Goal: Task Accomplishment & Management: Complete application form

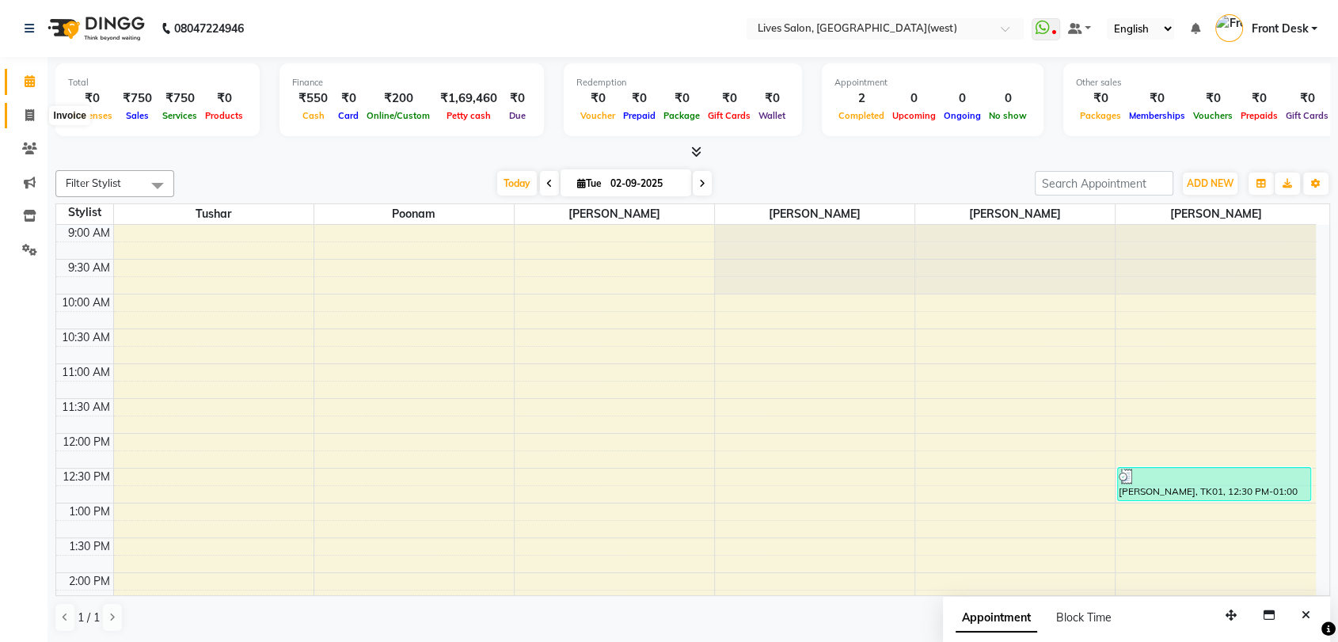
drag, startPoint x: 0, startPoint y: 0, endPoint x: 19, endPoint y: 114, distance: 115.6
click at [19, 114] on span at bounding box center [30, 116] width 28 height 18
select select "service"
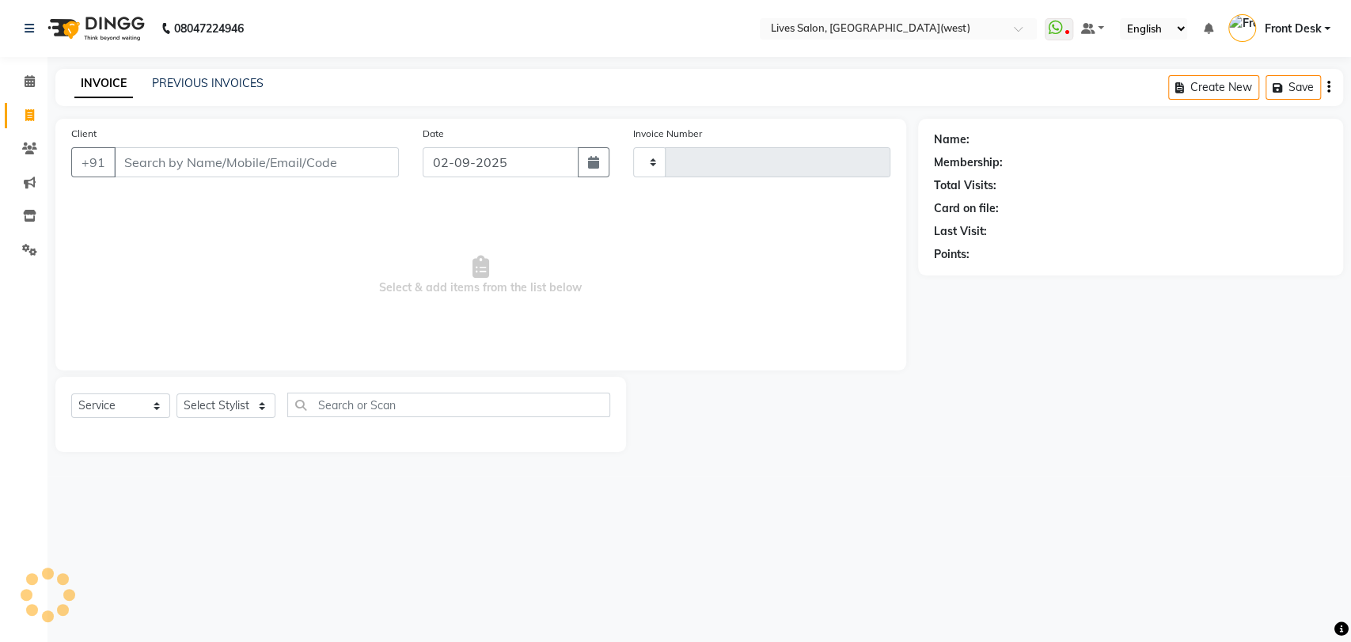
type input "1020"
select select "4342"
click at [147, 161] on input "Client" at bounding box center [256, 162] width 285 height 30
type input "8"
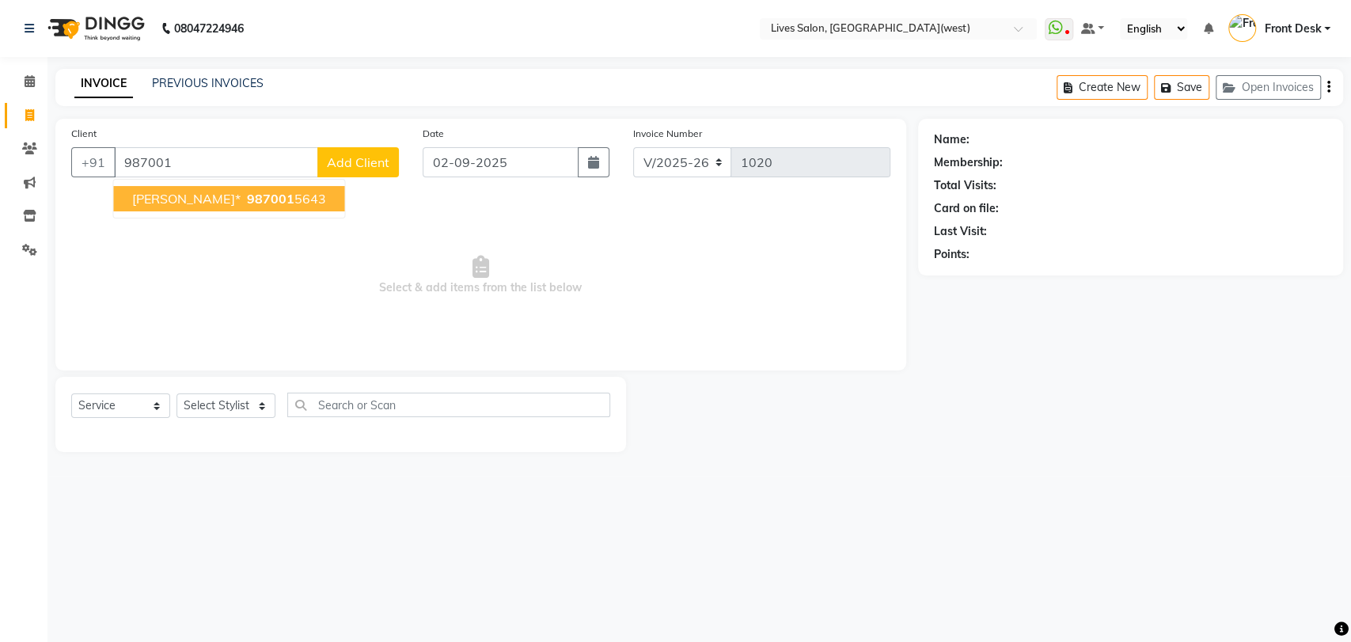
click at [161, 203] on span "[PERSON_NAME]*" at bounding box center [186, 199] width 108 height 16
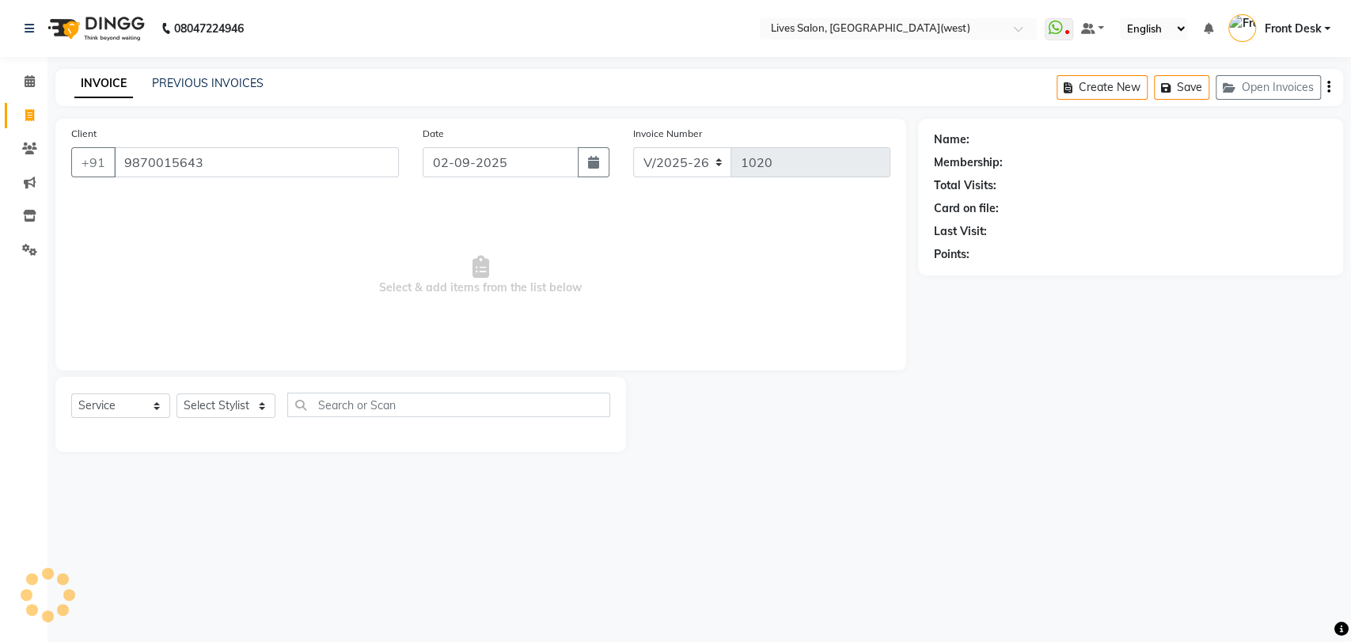
type input "9870015643"
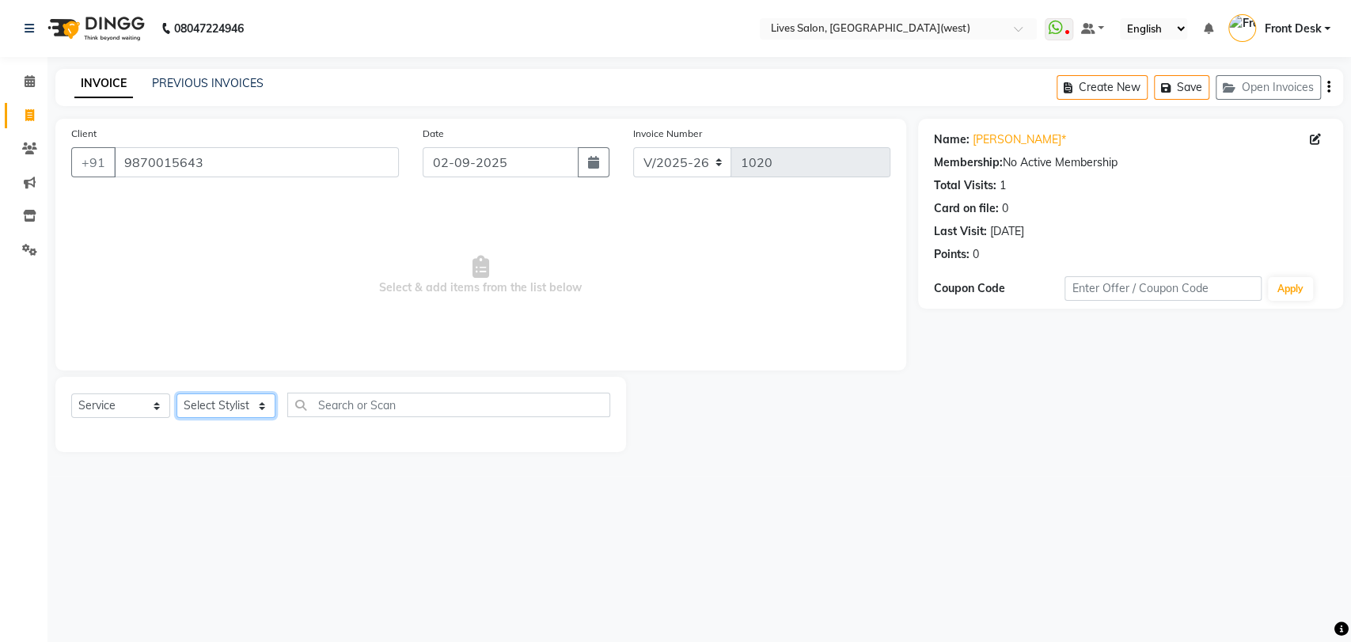
click at [228, 405] on select "Select Stylist [PERSON_NAME] Front Desk mansi Poonam [PERSON_NAME] [PERSON_NAME…" at bounding box center [226, 405] width 99 height 25
select select "76455"
click at [177, 393] on select "Select Stylist [PERSON_NAME] Front Desk mansi Poonam [PERSON_NAME] [PERSON_NAME…" at bounding box center [226, 405] width 99 height 25
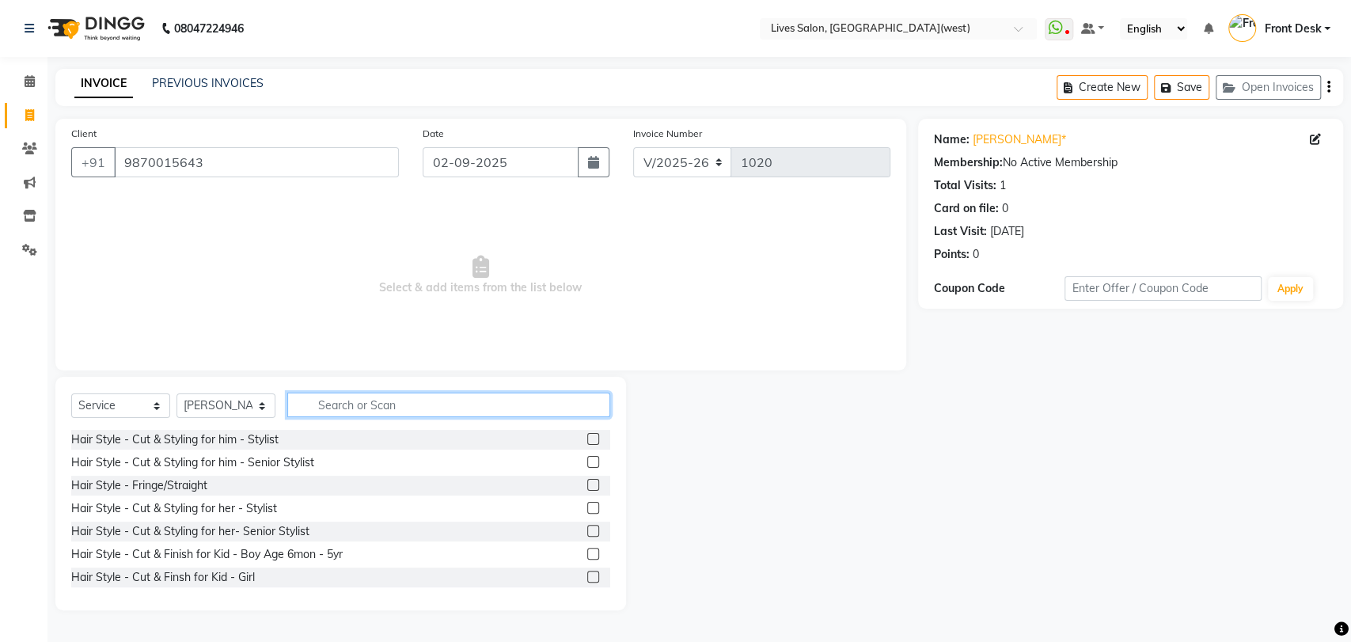
click at [539, 406] on input "text" at bounding box center [448, 405] width 323 height 25
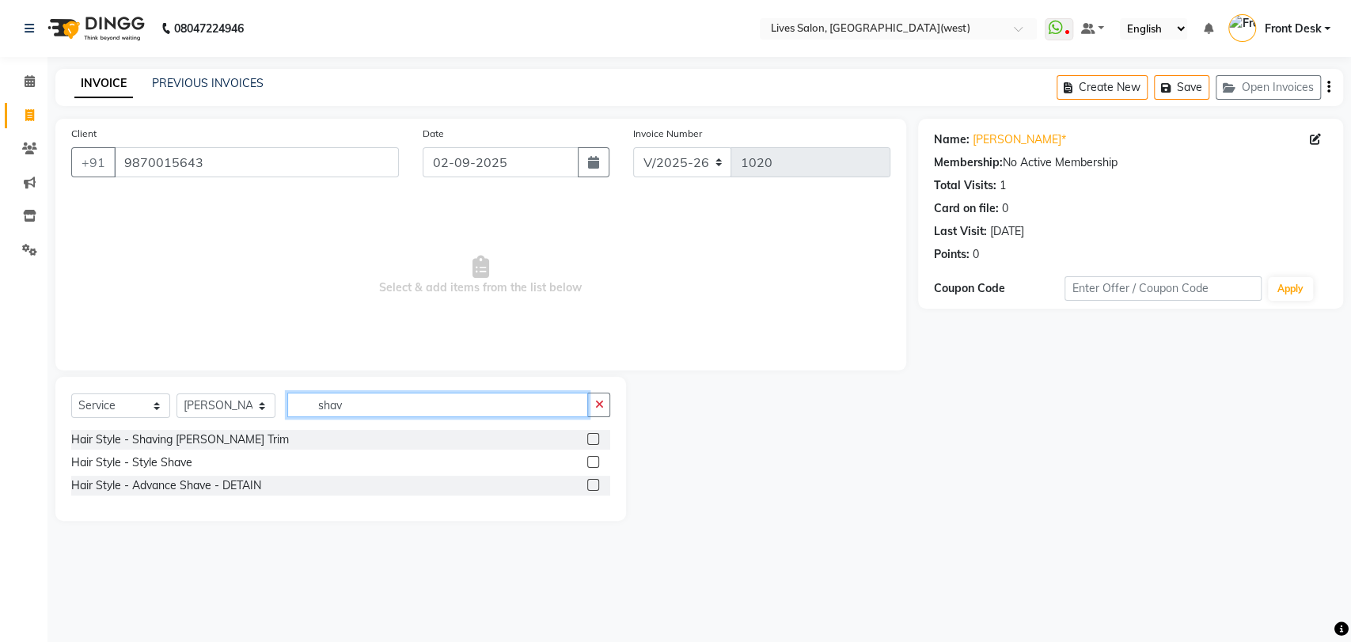
type input "shav"
click at [591, 436] on label at bounding box center [593, 439] width 12 height 12
click at [591, 436] on input "checkbox" at bounding box center [592, 440] width 10 height 10
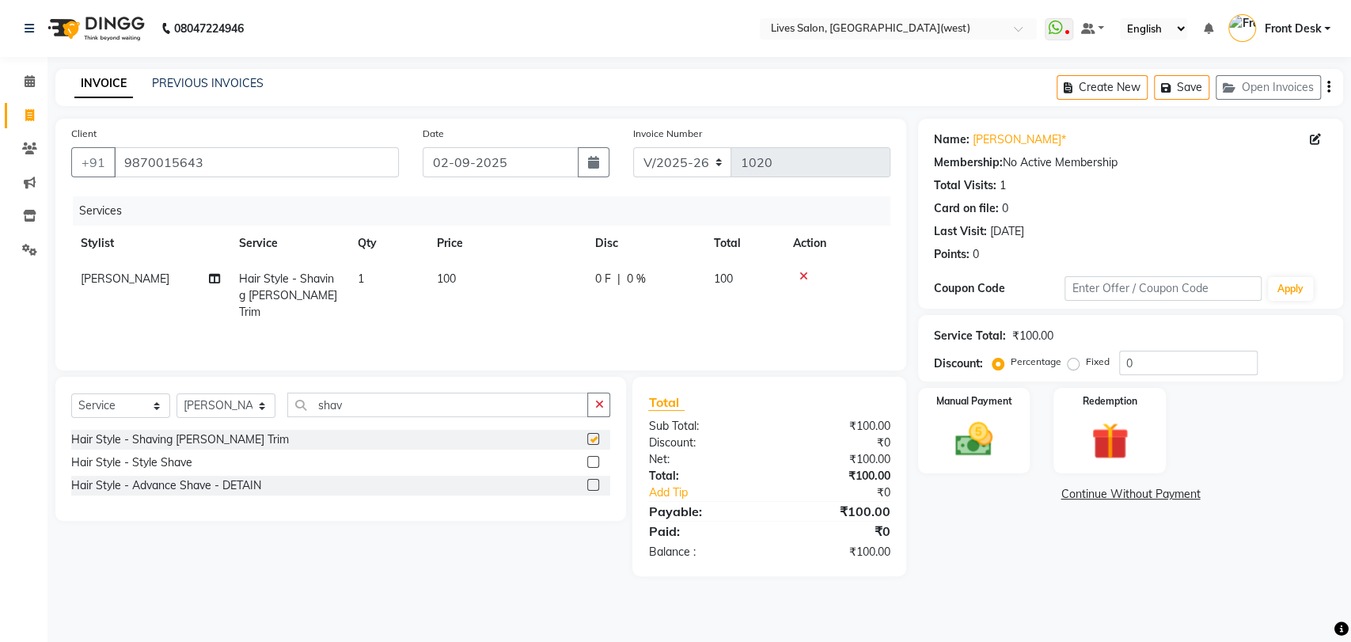
checkbox input "false"
click at [953, 424] on img at bounding box center [974, 439] width 63 height 44
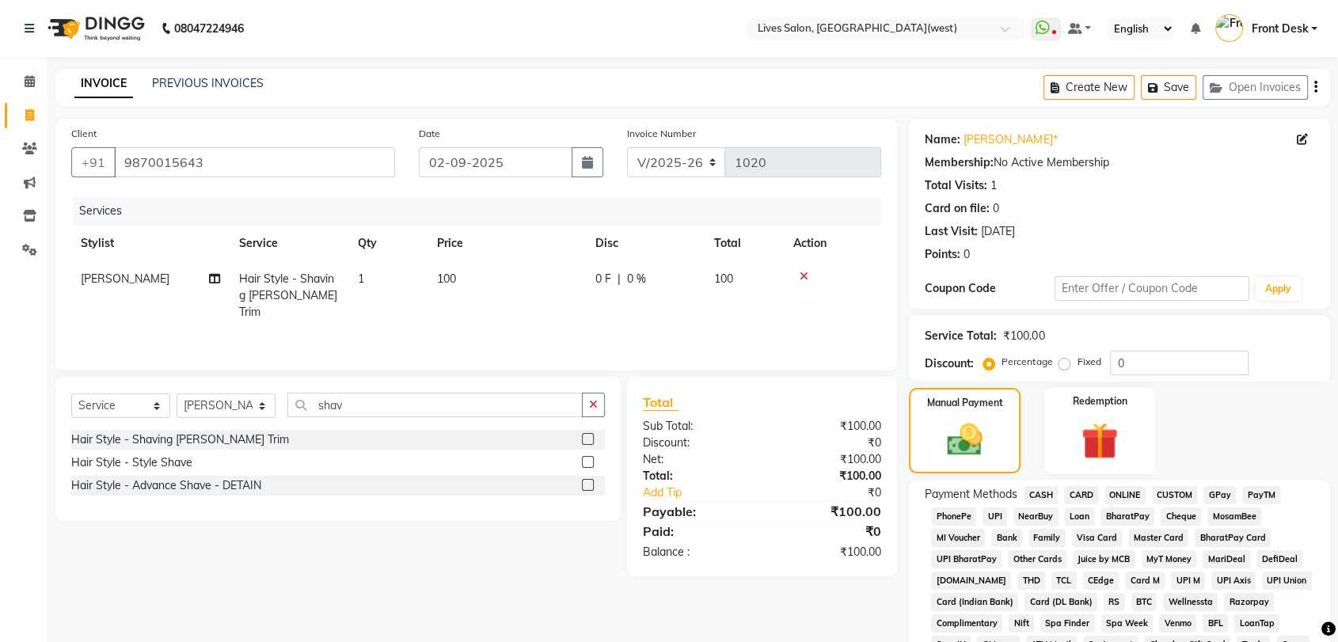
click at [1039, 493] on span "CASH" at bounding box center [1041, 495] width 34 height 18
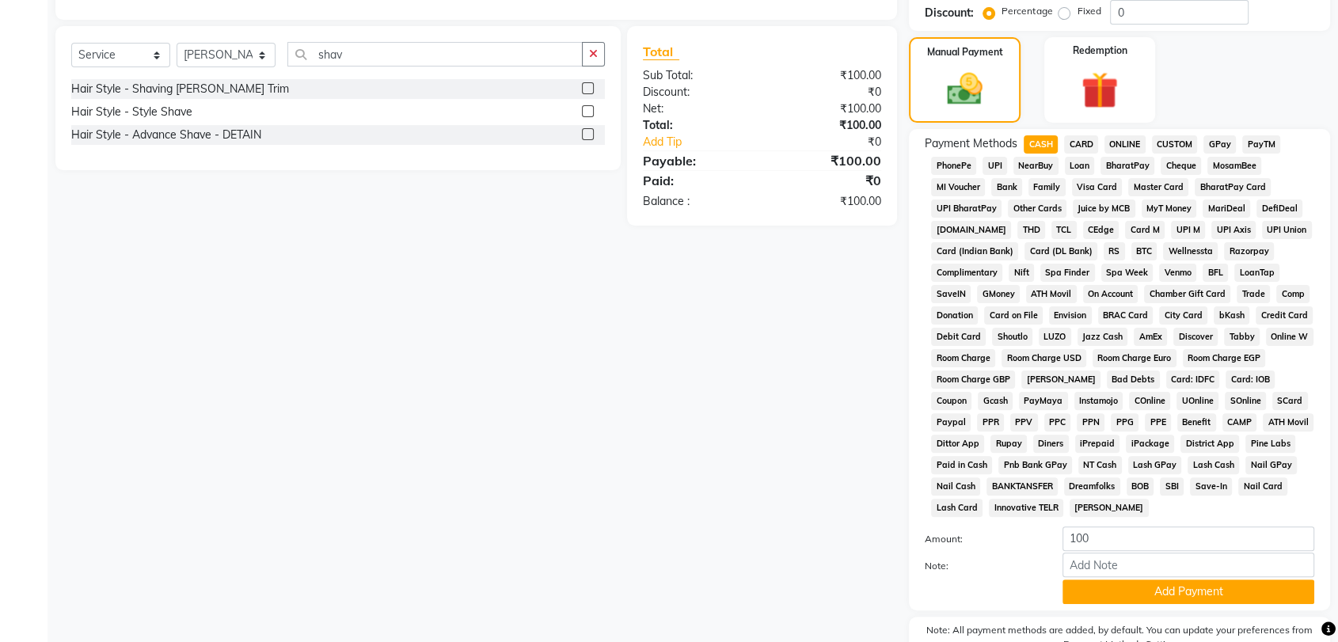
scroll to position [435, 0]
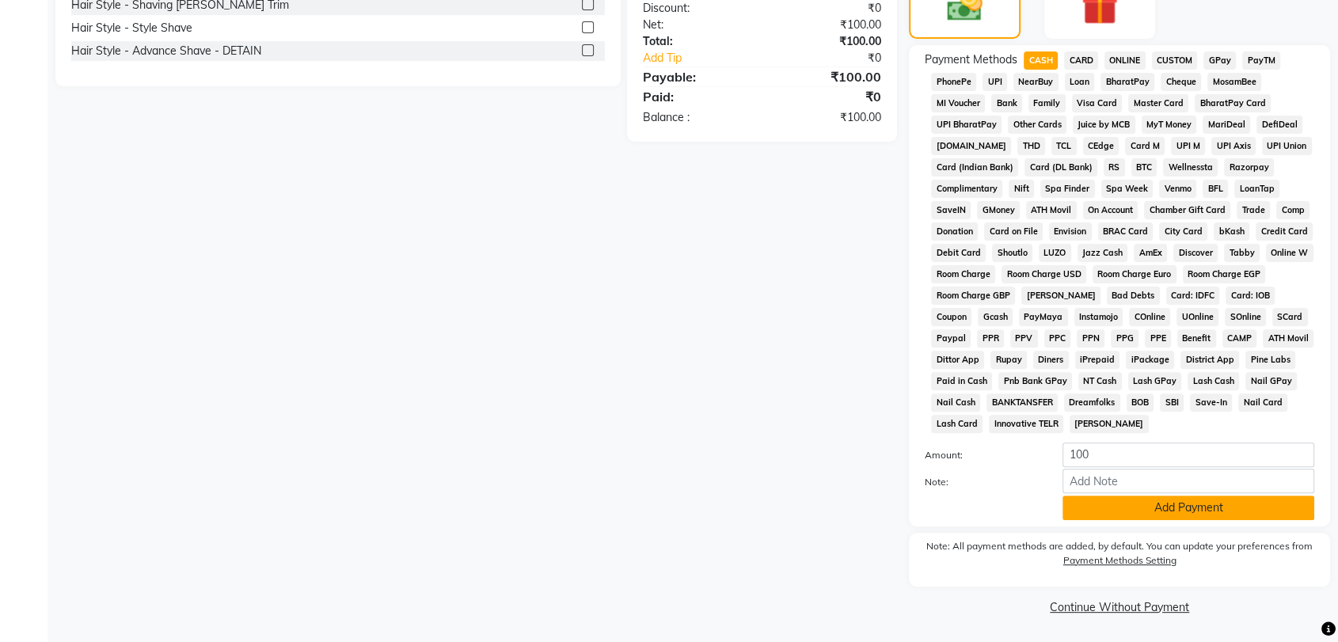
click at [1256, 514] on button "Add Payment" at bounding box center [1188, 508] width 252 height 25
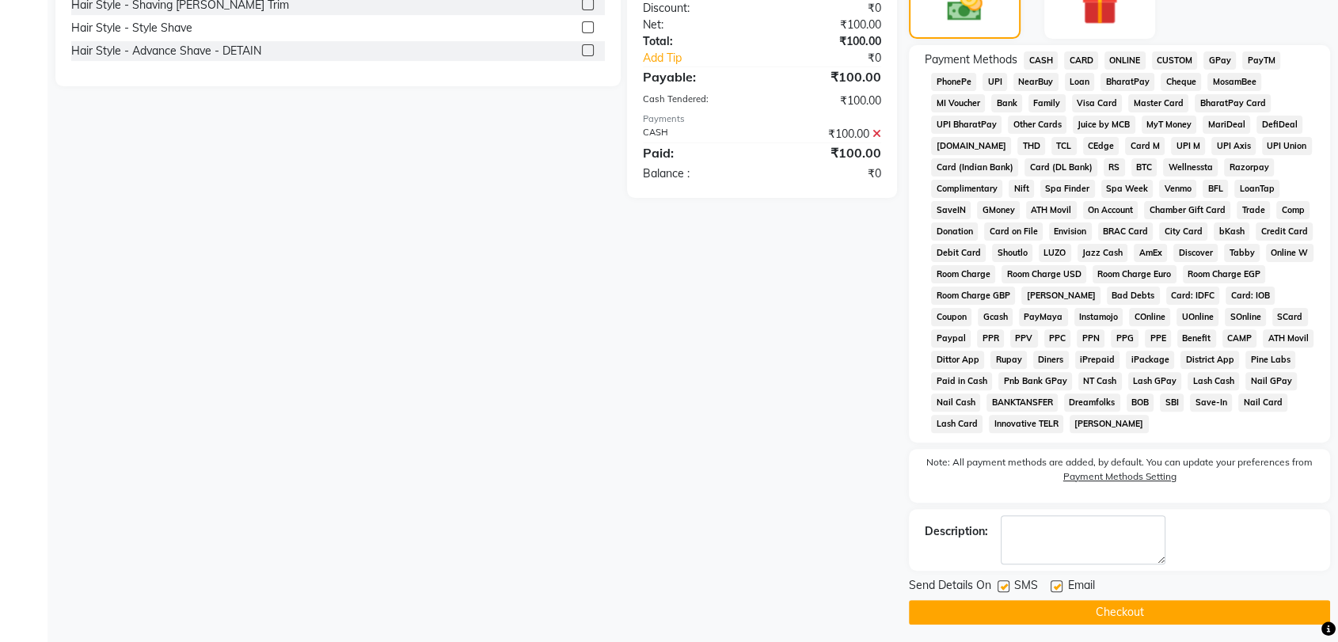
click at [1153, 616] on button "Checkout" at bounding box center [1119, 612] width 421 height 25
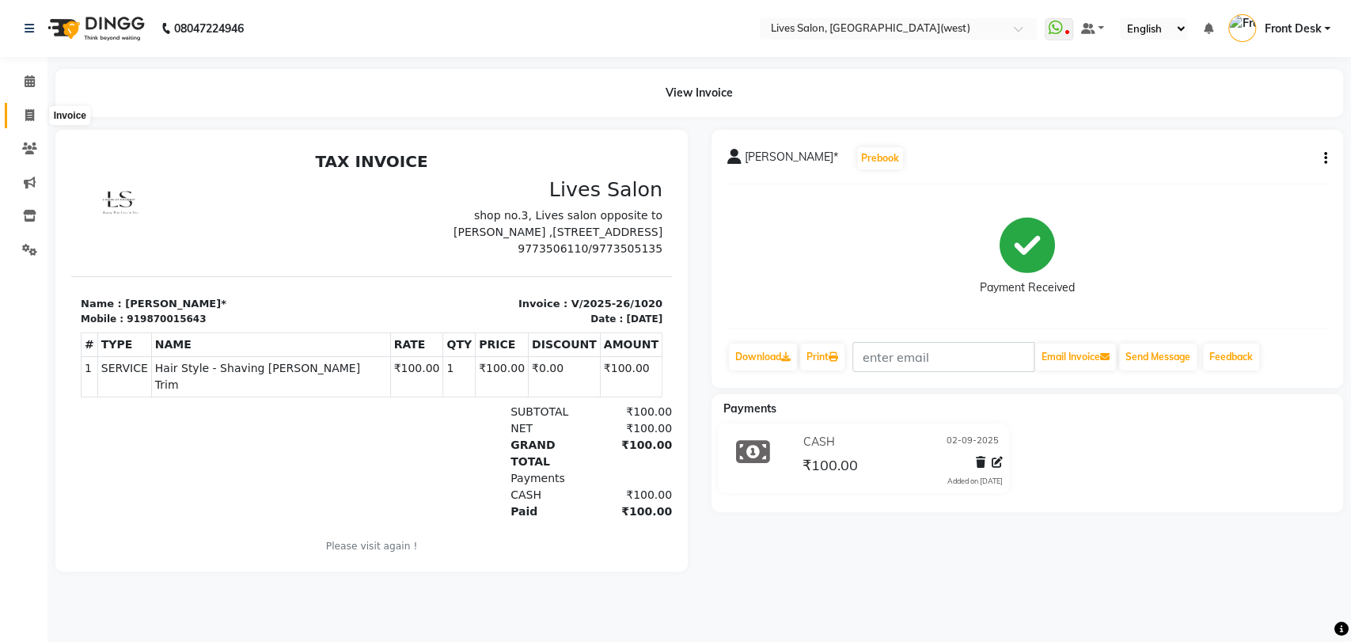
click at [26, 111] on icon at bounding box center [29, 115] width 9 height 12
select select "service"
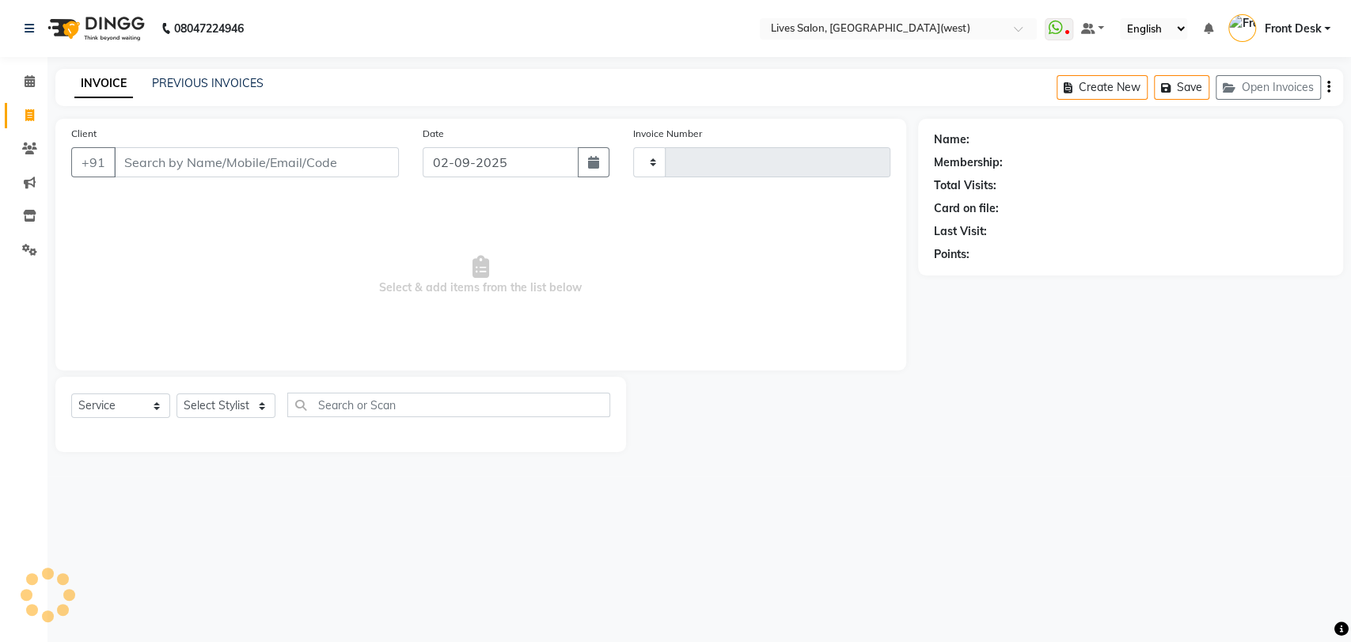
type input "1021"
select select "4342"
click at [139, 161] on input "Client" at bounding box center [256, 162] width 285 height 30
type input "9321942041"
click at [355, 165] on span "Add Client" at bounding box center [358, 162] width 63 height 16
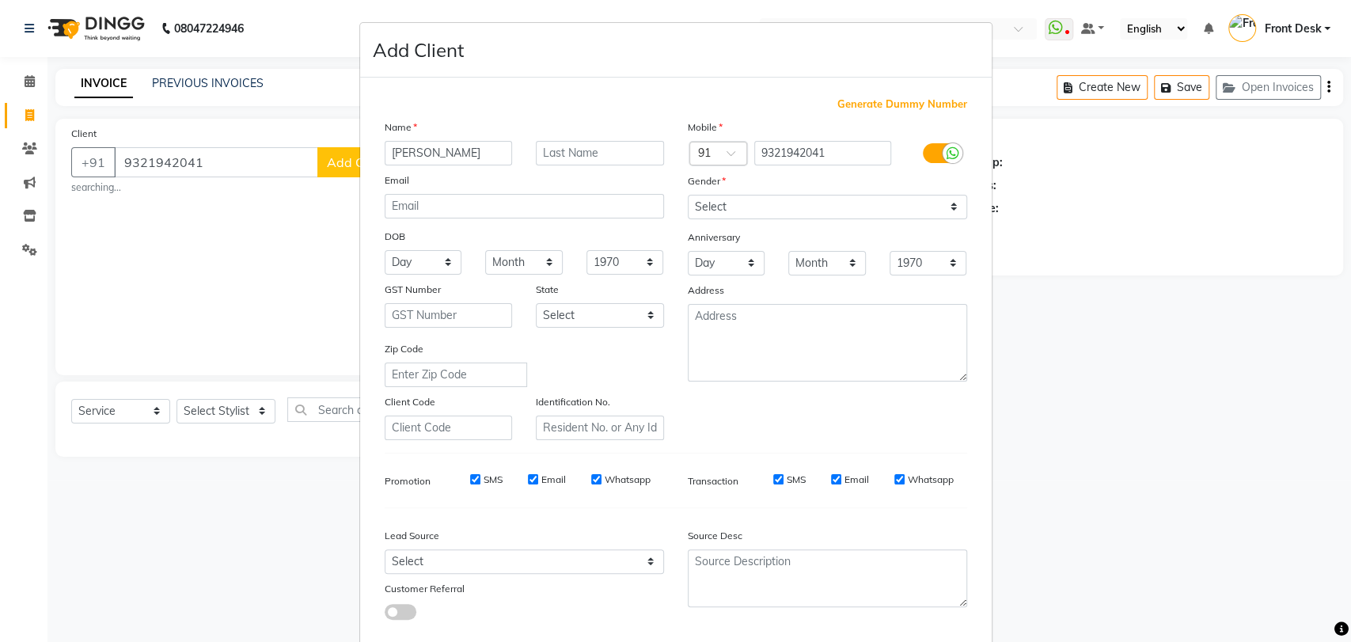
type input "[PERSON_NAME]"
click at [579, 154] on input "text" at bounding box center [600, 153] width 128 height 25
type input "pawar"
click at [824, 211] on select "Select [DEMOGRAPHIC_DATA] [DEMOGRAPHIC_DATA] Other Prefer Not To Say" at bounding box center [827, 207] width 279 height 25
select select "[DEMOGRAPHIC_DATA]"
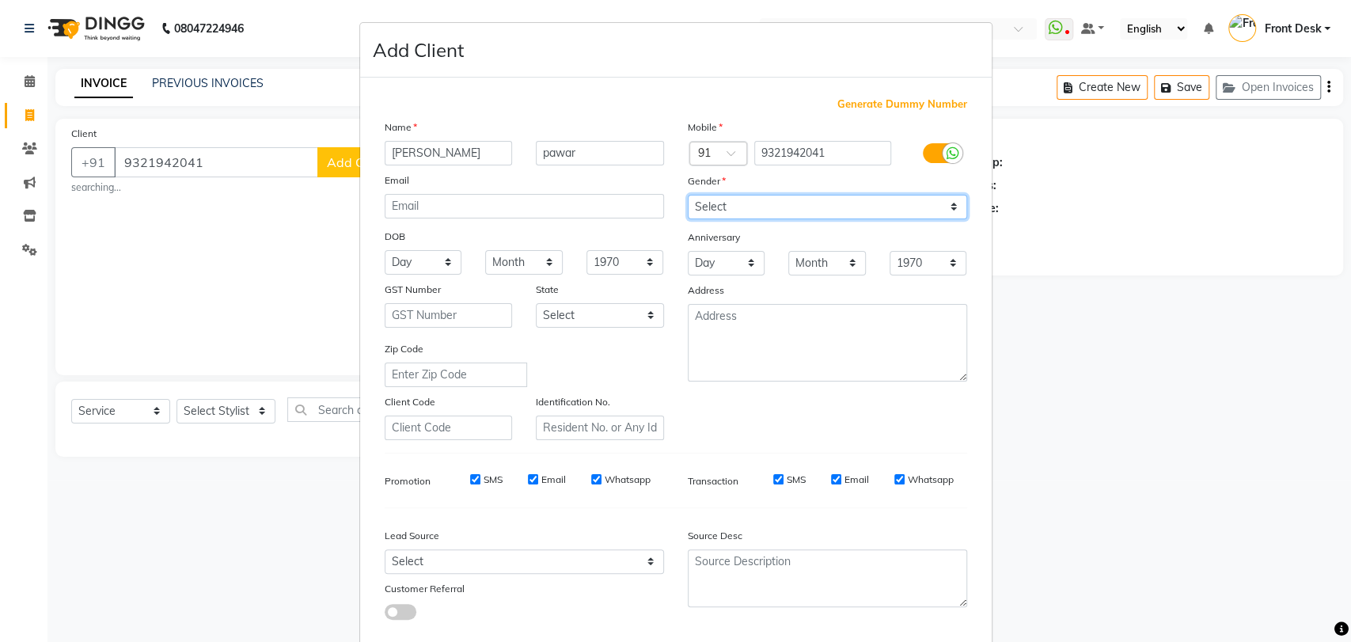
click at [688, 195] on select "Select [DEMOGRAPHIC_DATA] [DEMOGRAPHIC_DATA] Other Prefer Not To Say" at bounding box center [827, 207] width 279 height 25
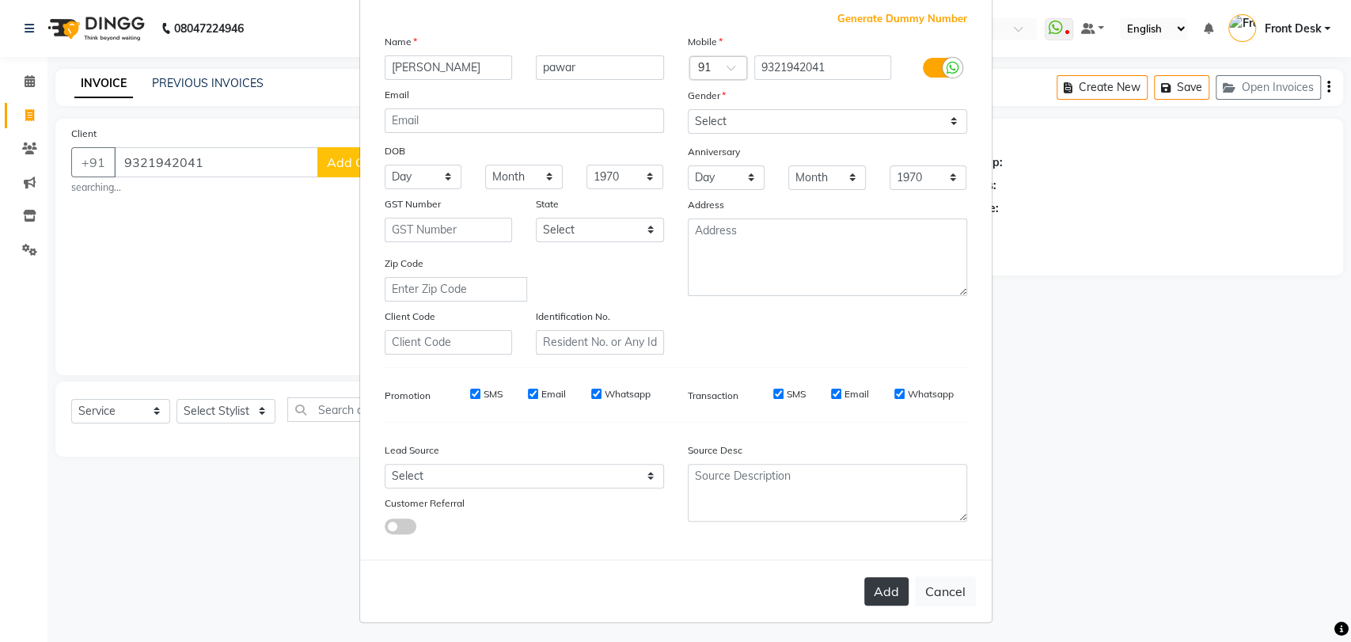
click at [879, 589] on button "Add" at bounding box center [886, 591] width 44 height 28
select select
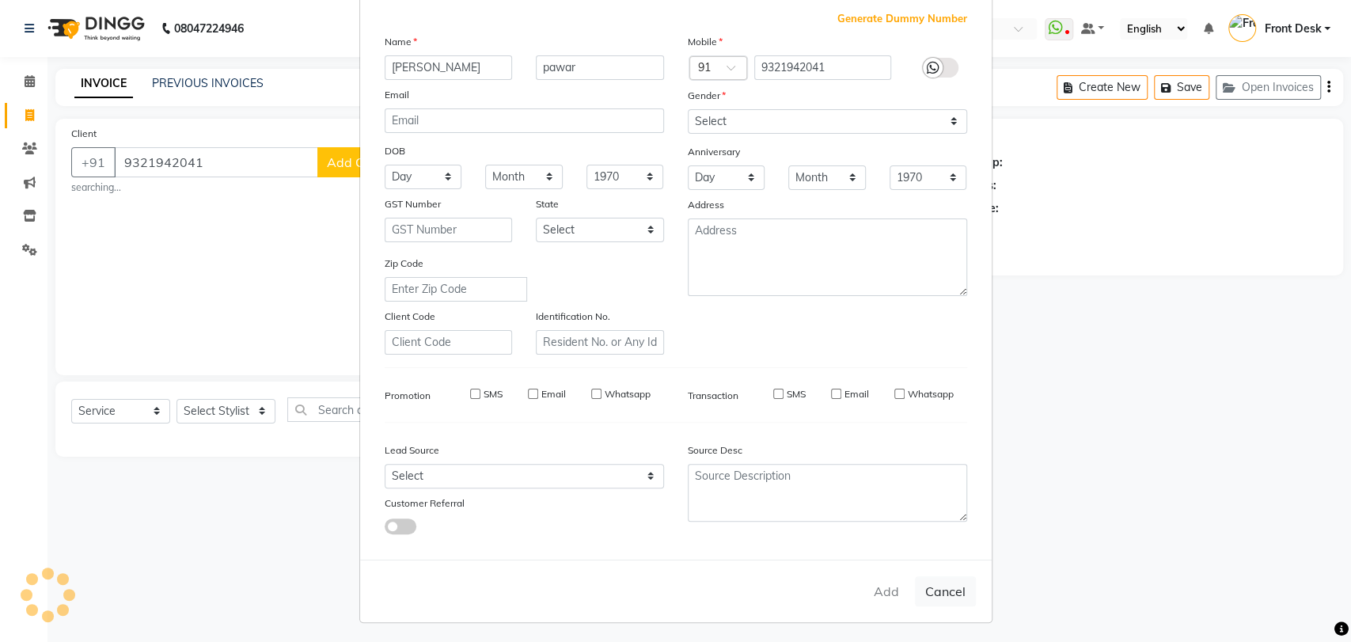
select select
checkbox input "false"
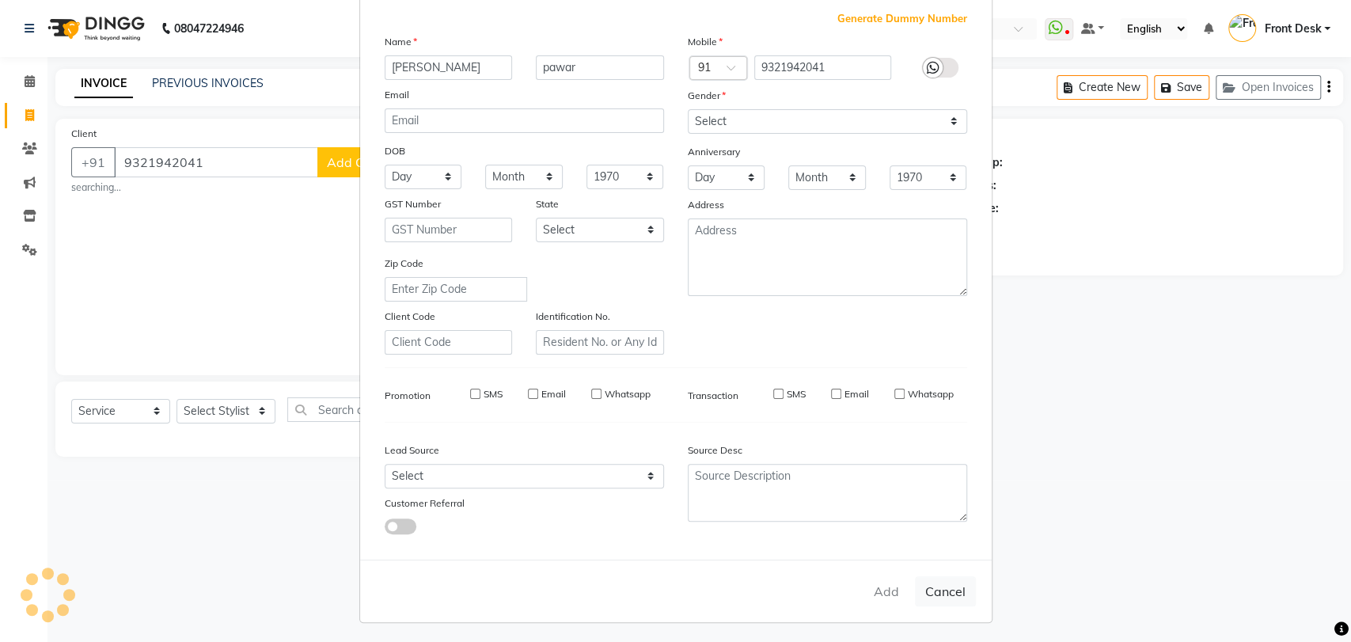
checkbox input "false"
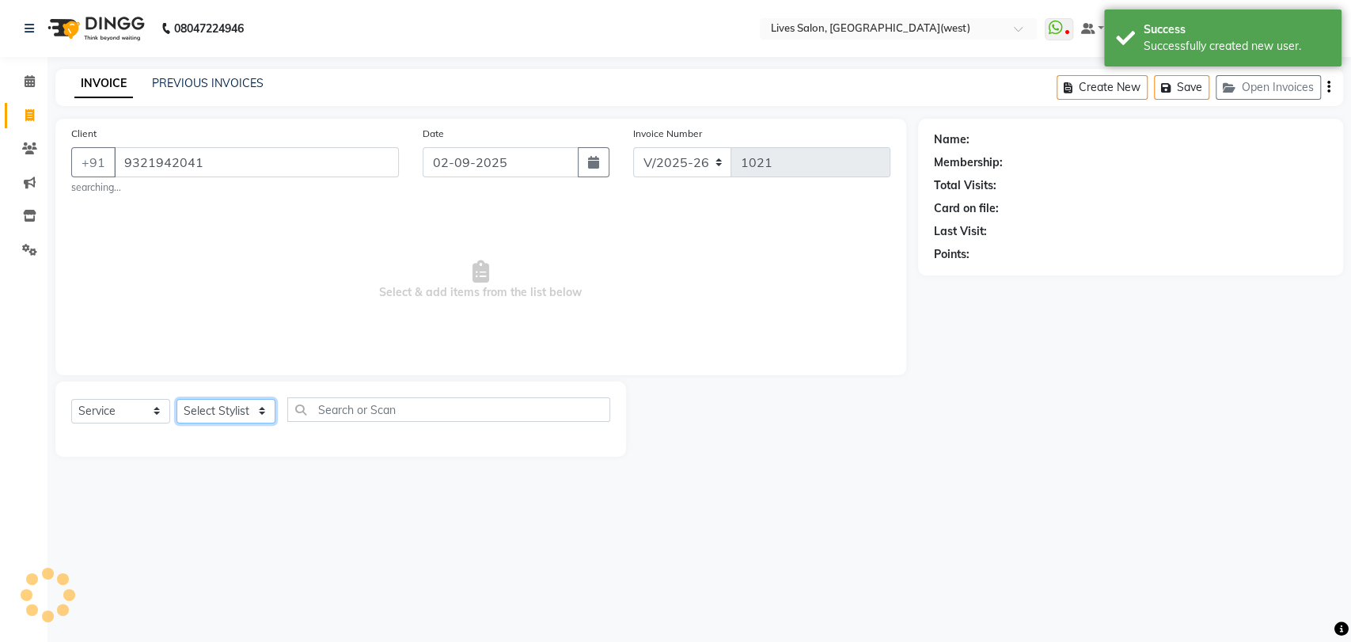
click at [227, 413] on select "Select Stylist [PERSON_NAME] Front Desk mansi Poonam [PERSON_NAME] [PERSON_NAME…" at bounding box center [226, 411] width 99 height 25
select select "76455"
click at [177, 399] on select "Select Stylist [PERSON_NAME] Front Desk mansi Poonam [PERSON_NAME] [PERSON_NAME…" at bounding box center [226, 411] width 99 height 25
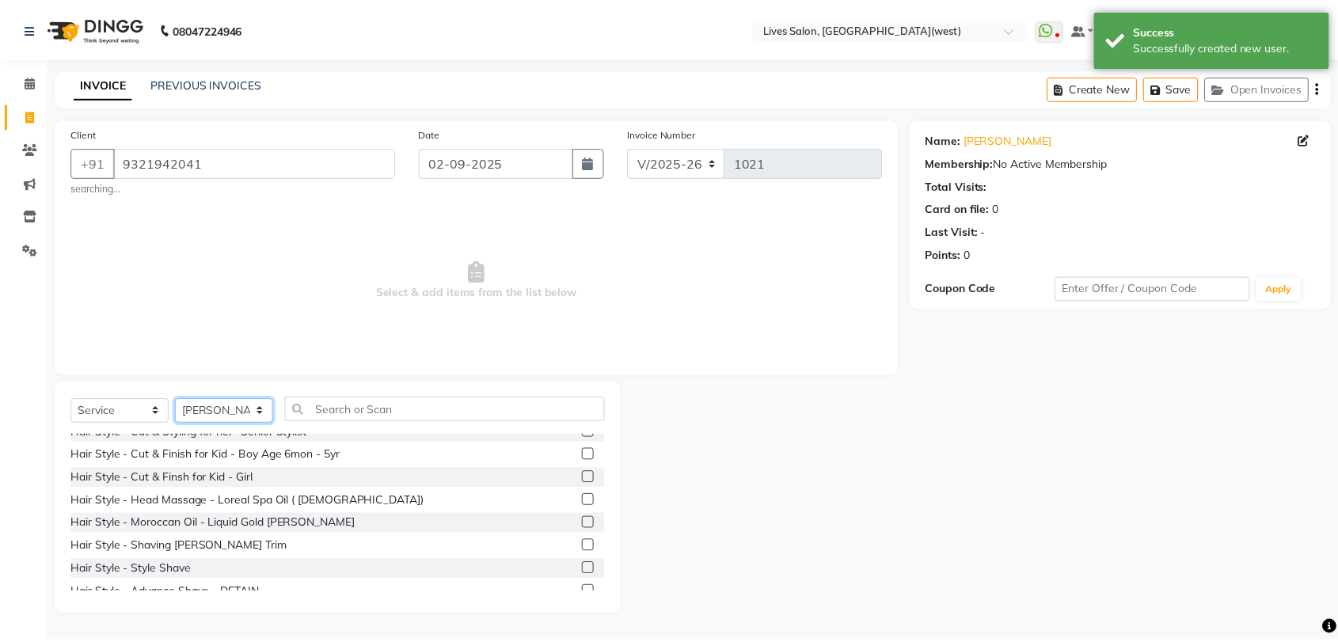
scroll to position [105, 0]
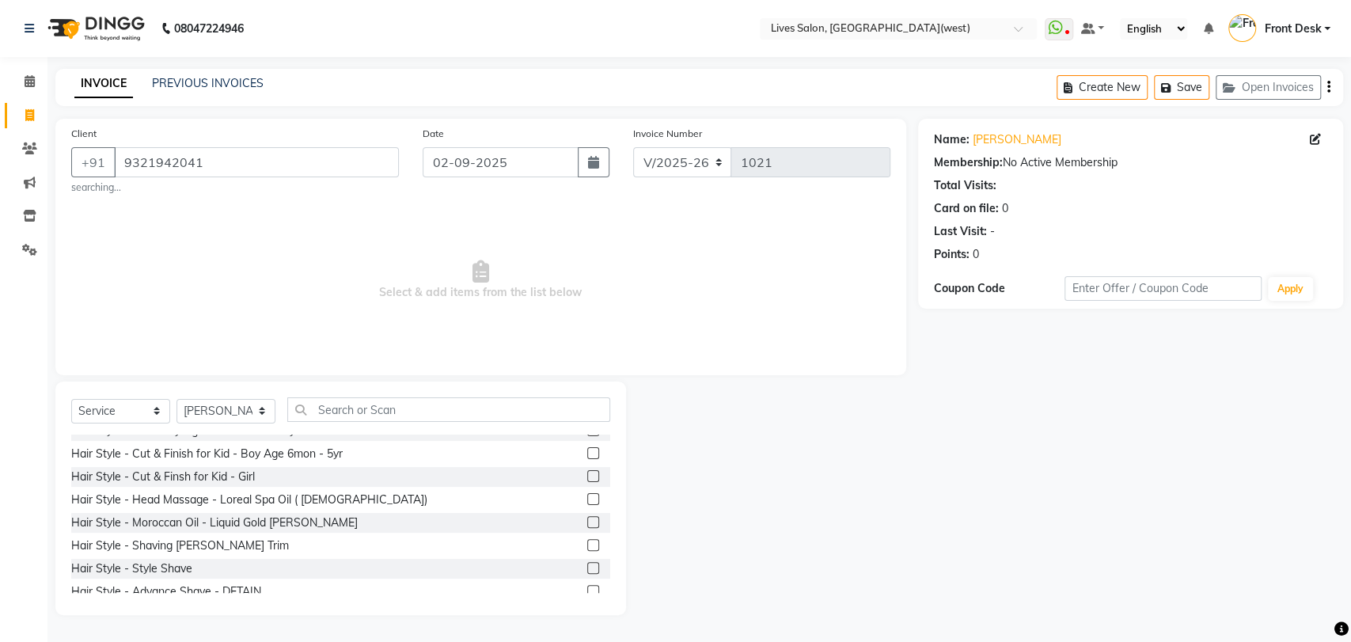
click at [587, 547] on label at bounding box center [593, 545] width 12 height 12
click at [587, 547] on input "checkbox" at bounding box center [592, 546] width 10 height 10
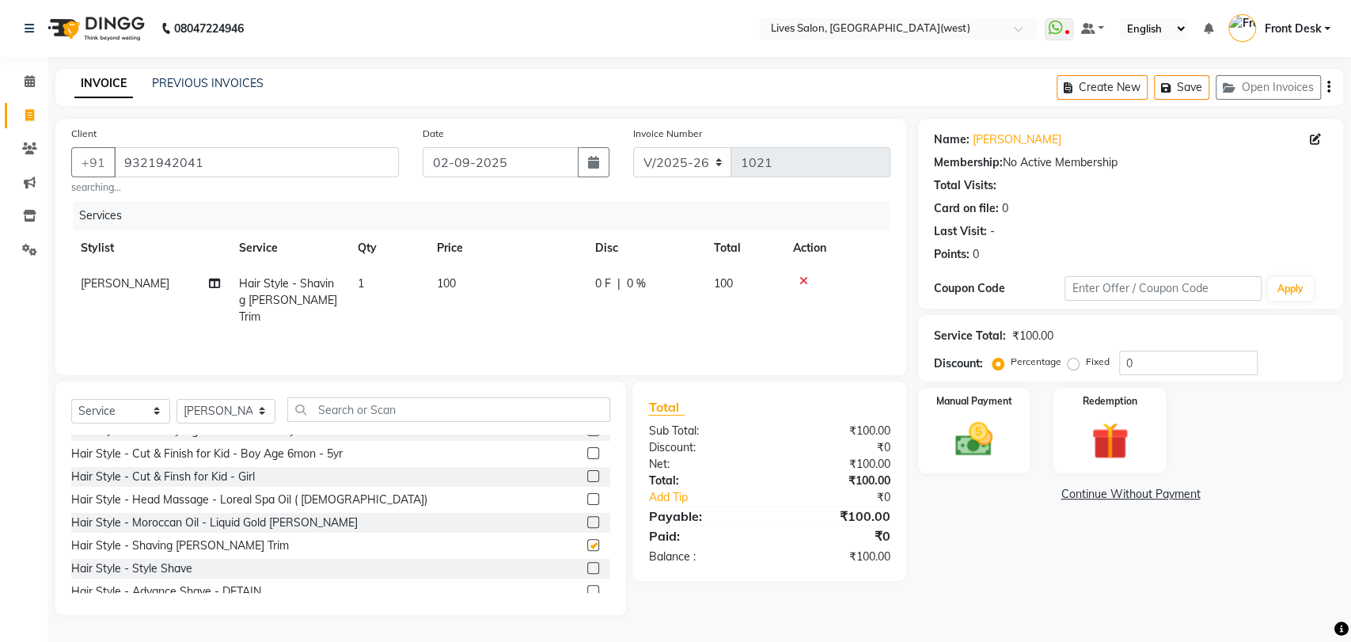
checkbox input "false"
click at [936, 450] on div "Manual Payment" at bounding box center [974, 430] width 117 height 89
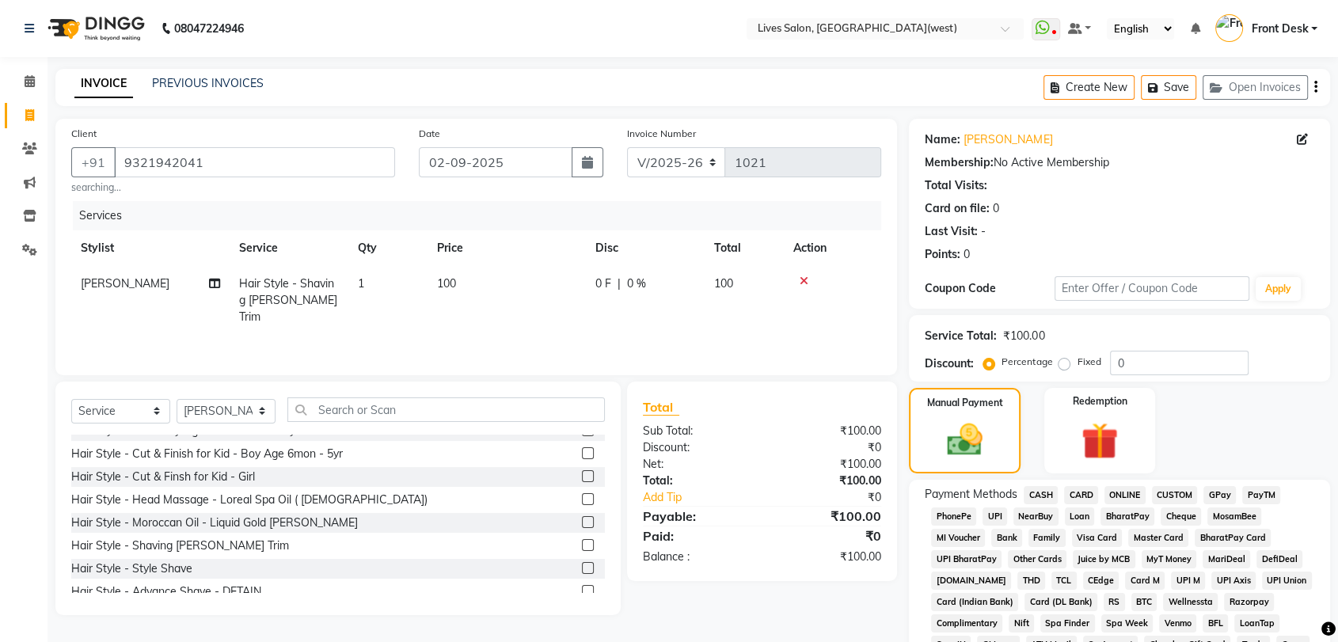
click at [1051, 496] on span "CASH" at bounding box center [1041, 495] width 34 height 18
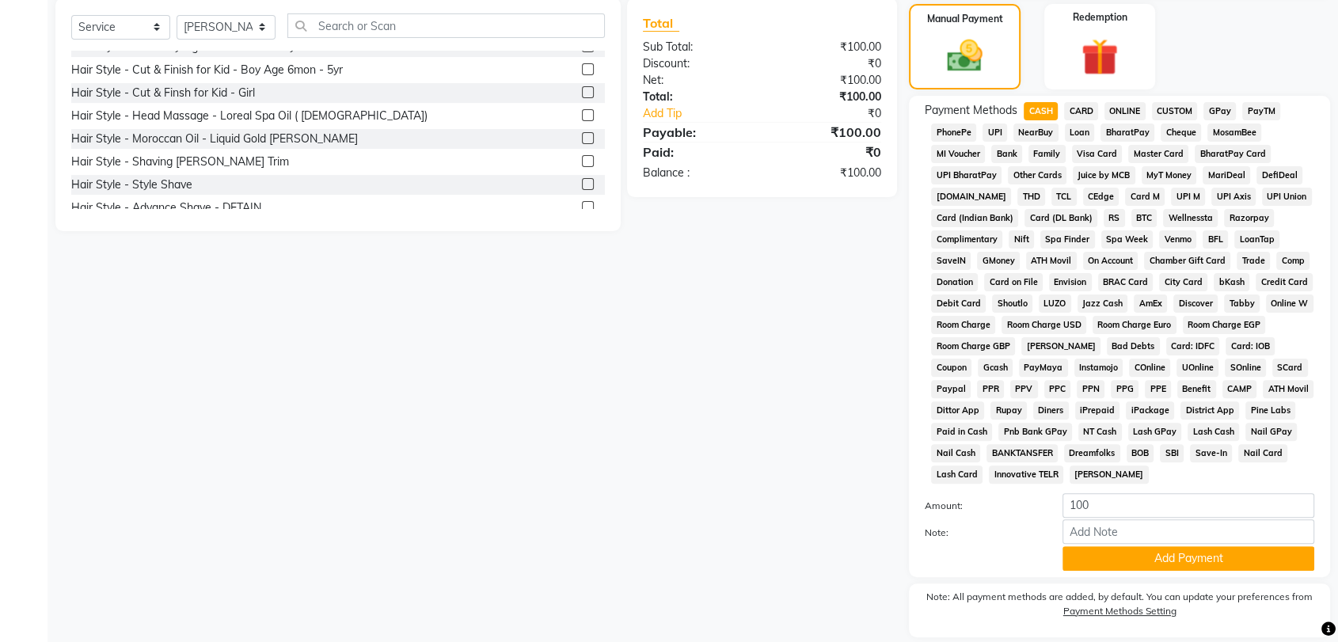
scroll to position [435, 0]
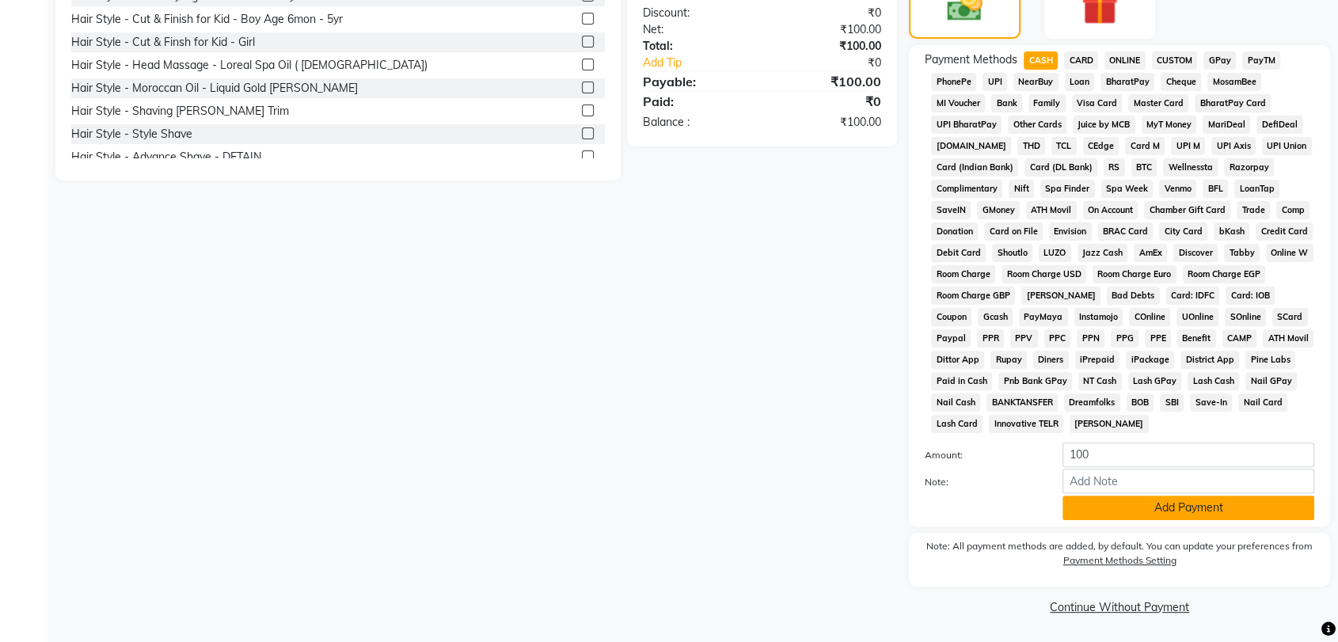
click at [1158, 515] on button "Add Payment" at bounding box center [1188, 508] width 252 height 25
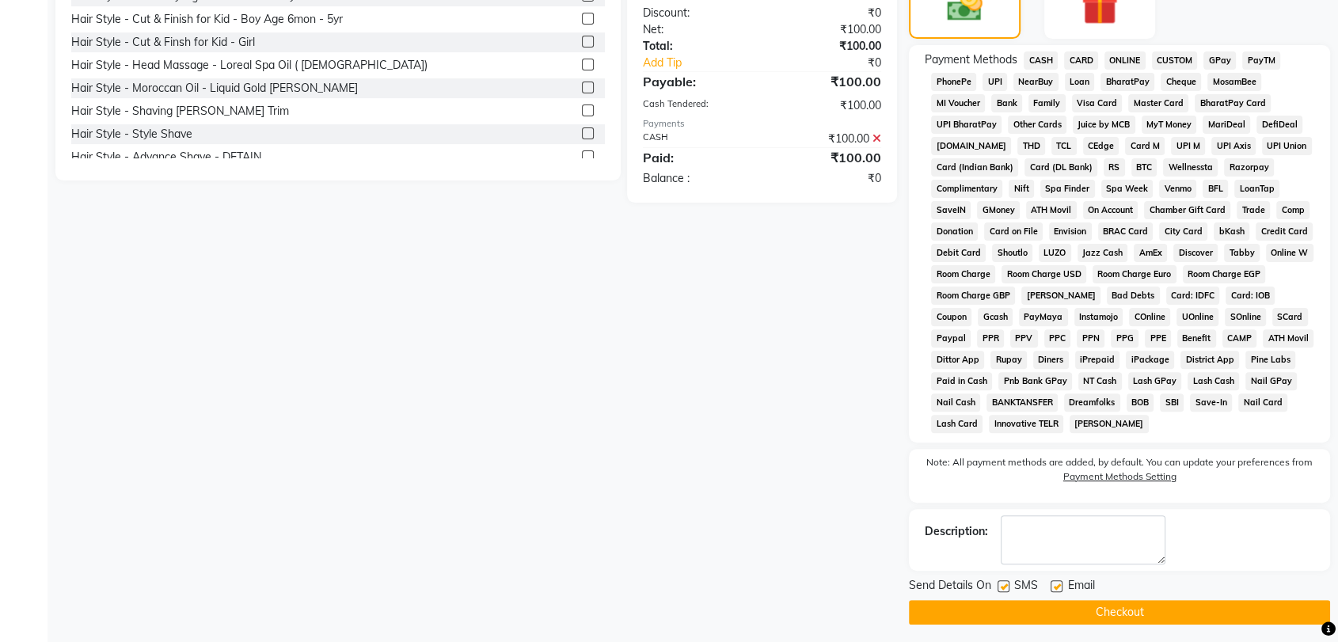
click at [1129, 601] on button "Checkout" at bounding box center [1119, 612] width 421 height 25
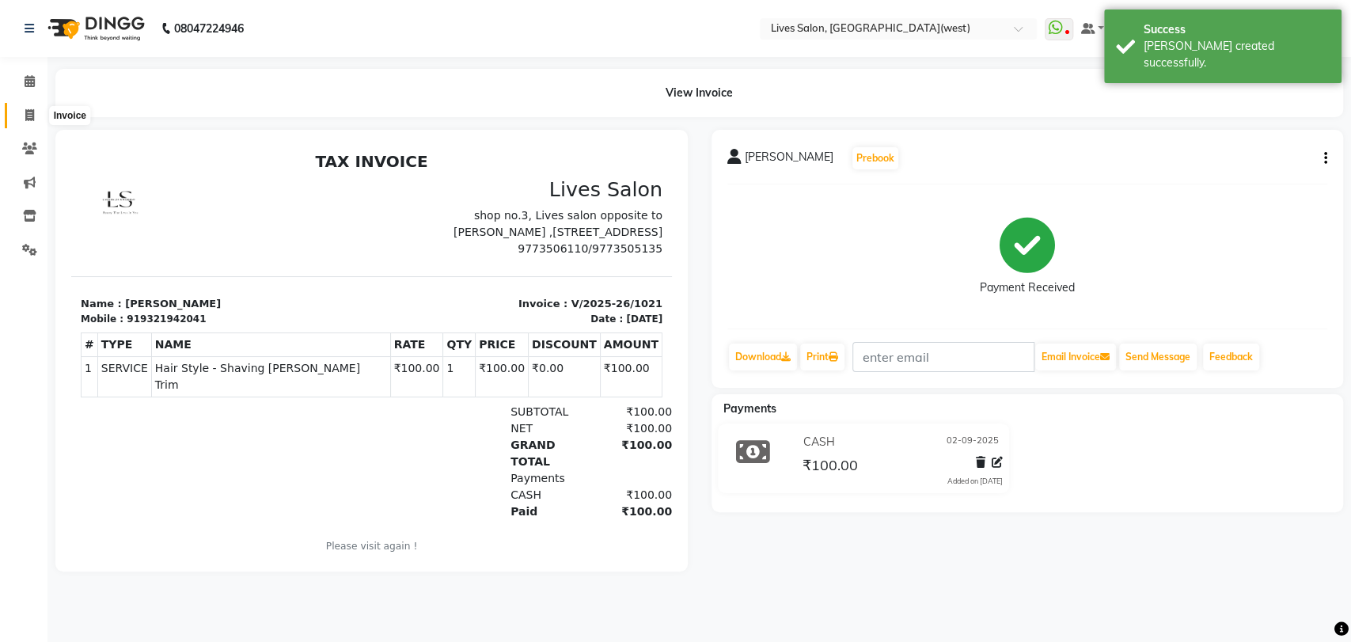
click at [29, 116] on icon at bounding box center [29, 115] width 9 height 12
select select "service"
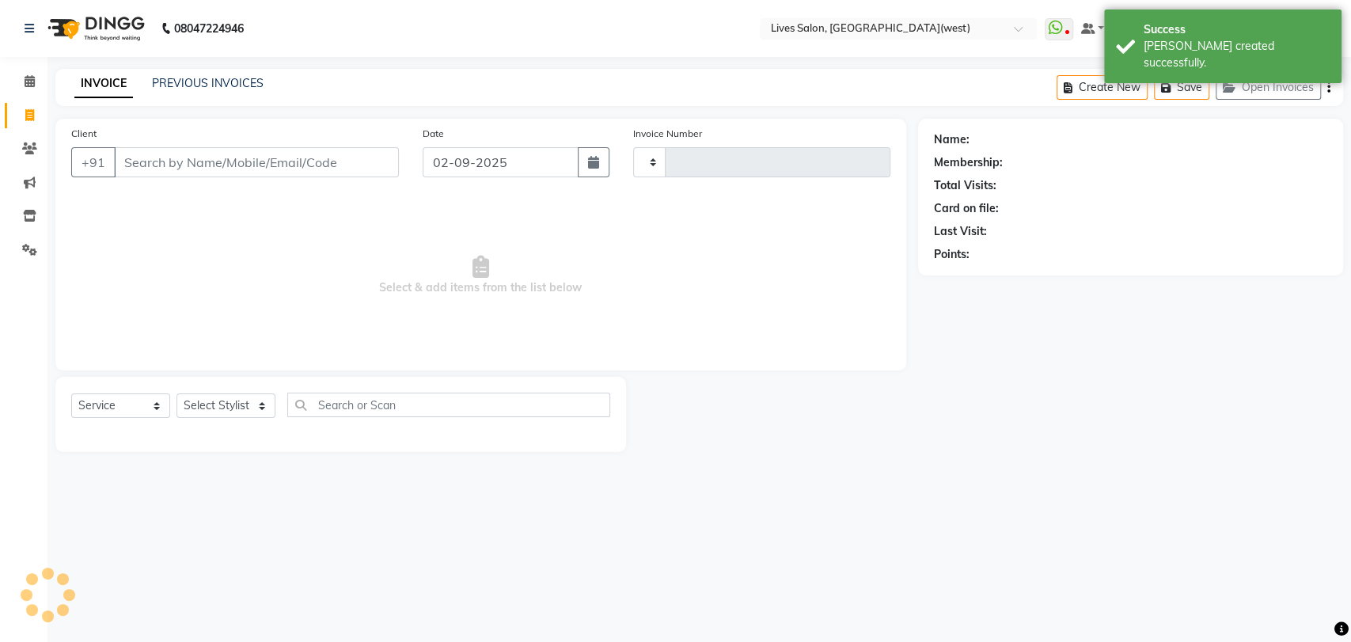
type input "1022"
select select "4342"
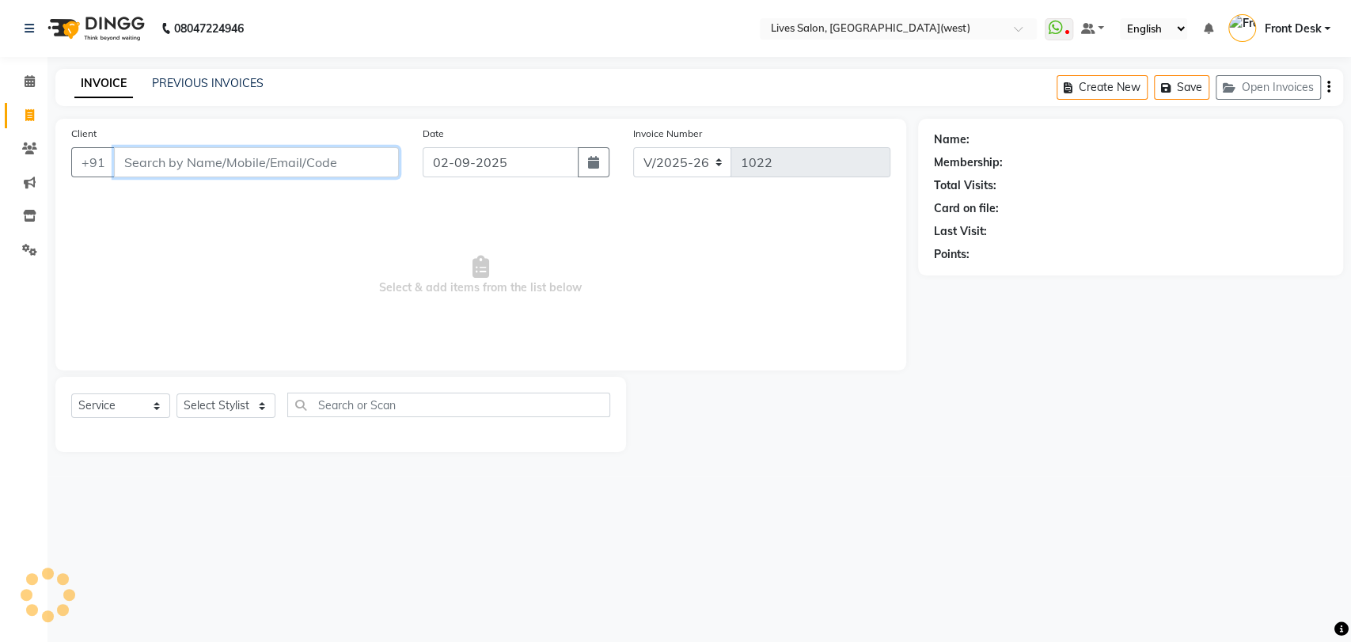
click at [144, 165] on input "Client" at bounding box center [256, 162] width 285 height 30
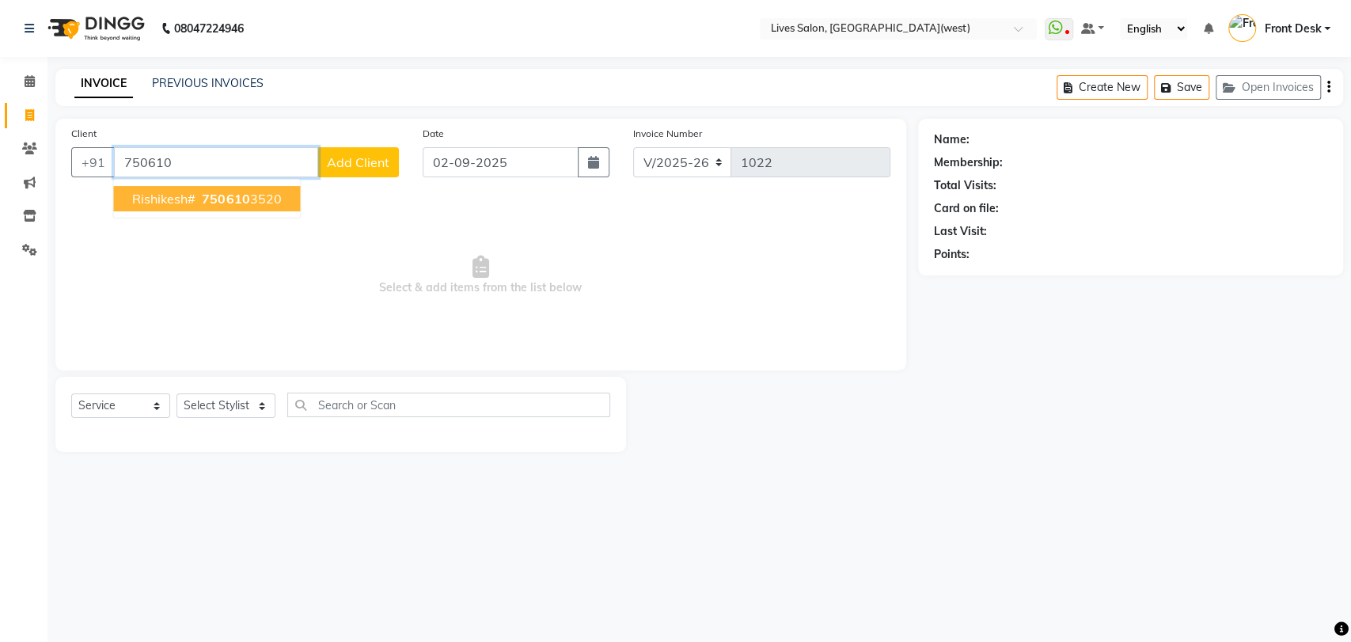
click at [240, 195] on span "750610" at bounding box center [225, 199] width 47 height 16
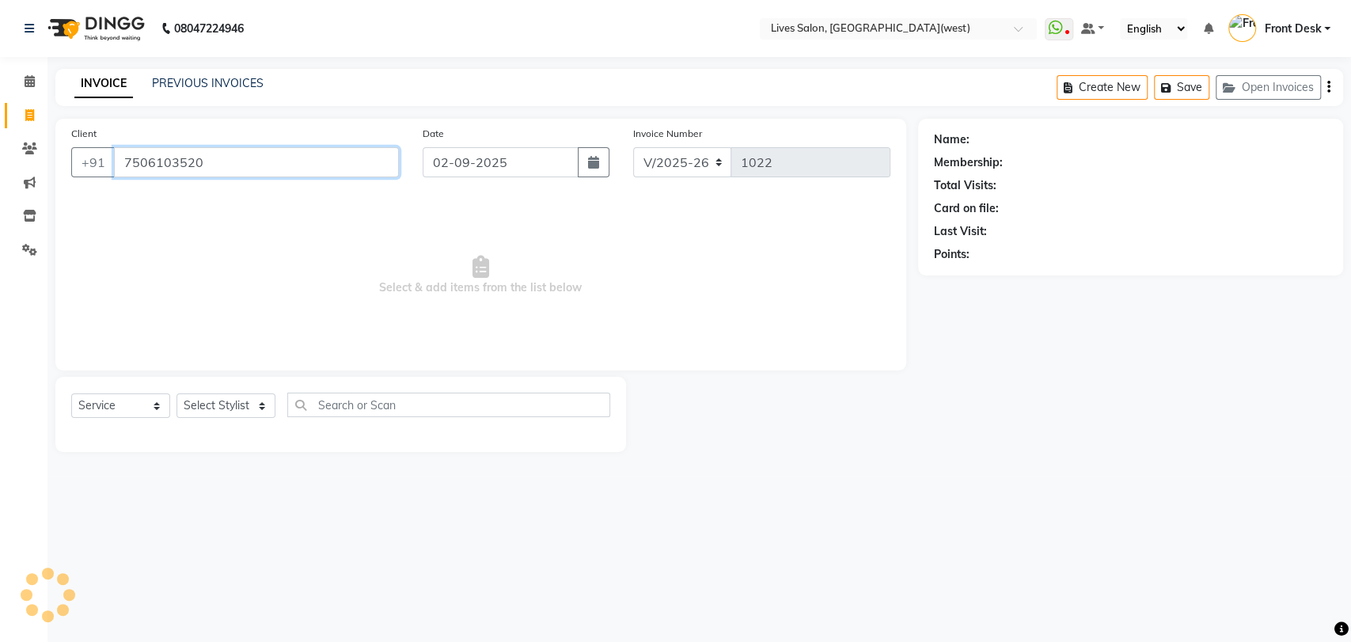
type input "7506103520"
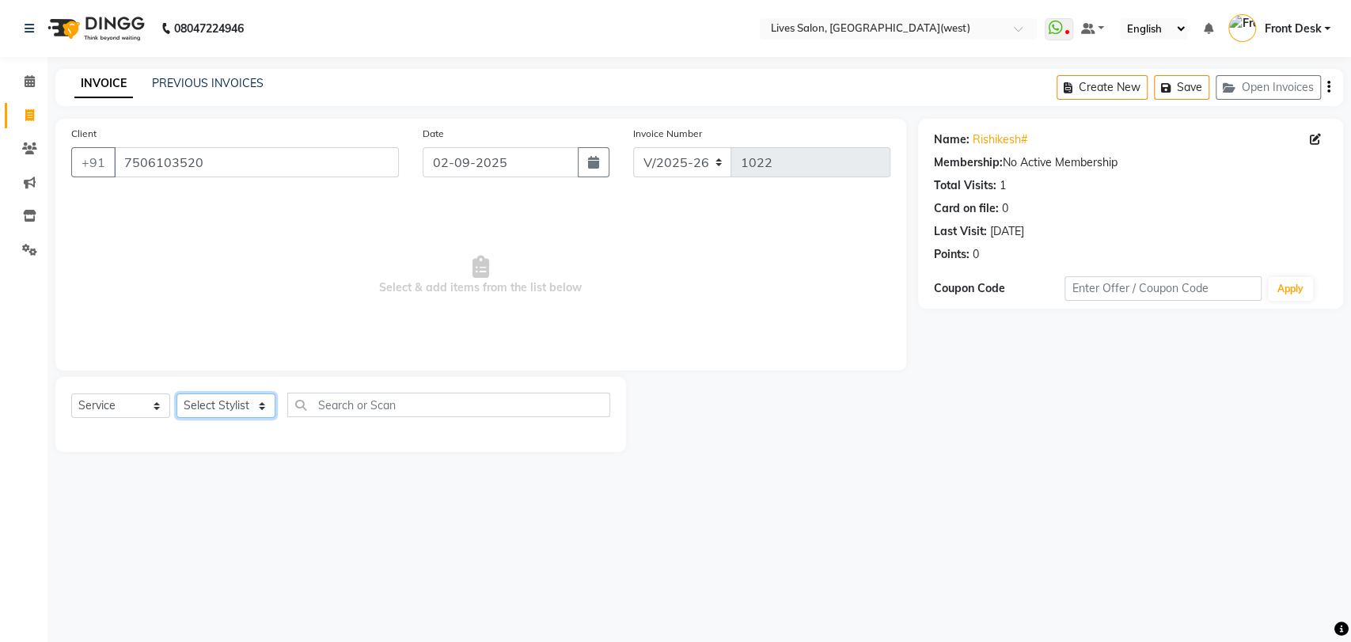
click at [207, 405] on select "Select Stylist [PERSON_NAME] Front Desk mansi Poonam [PERSON_NAME] [PERSON_NAME…" at bounding box center [226, 405] width 99 height 25
select select "76455"
click at [177, 393] on select "Select Stylist [PERSON_NAME] Front Desk mansi Poonam [PERSON_NAME] [PERSON_NAME…" at bounding box center [226, 405] width 99 height 25
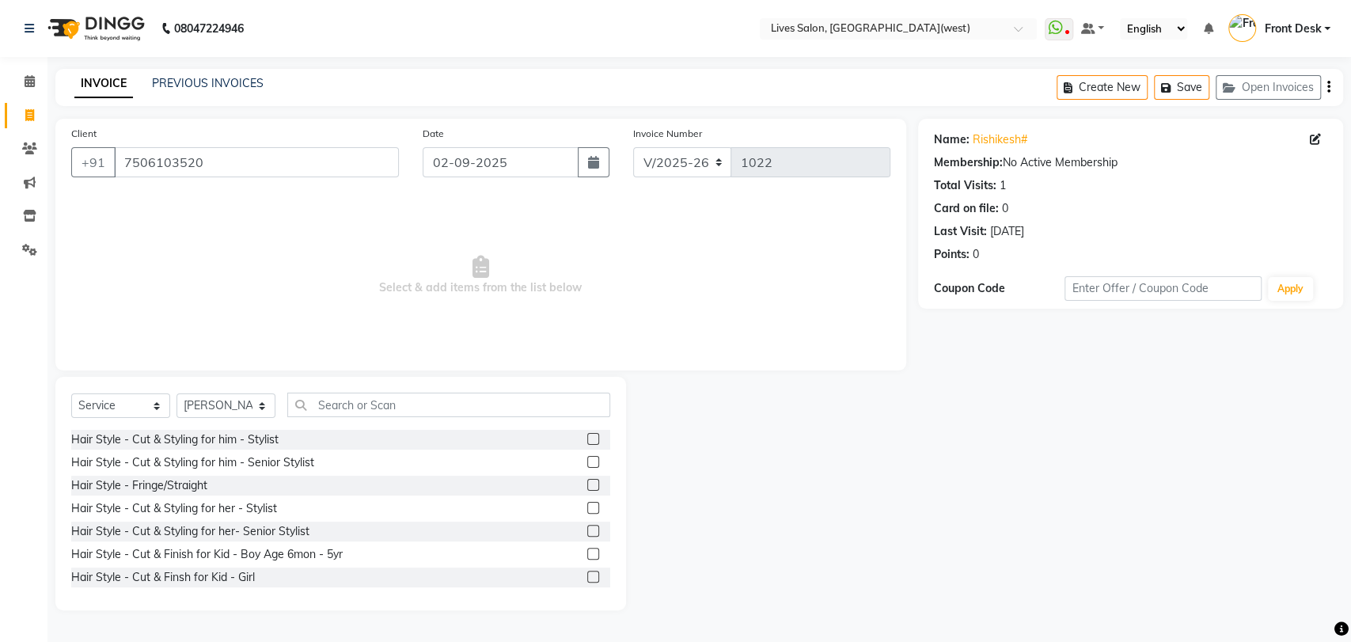
click at [587, 458] on label at bounding box center [593, 462] width 12 height 12
click at [587, 458] on input "checkbox" at bounding box center [592, 463] width 10 height 10
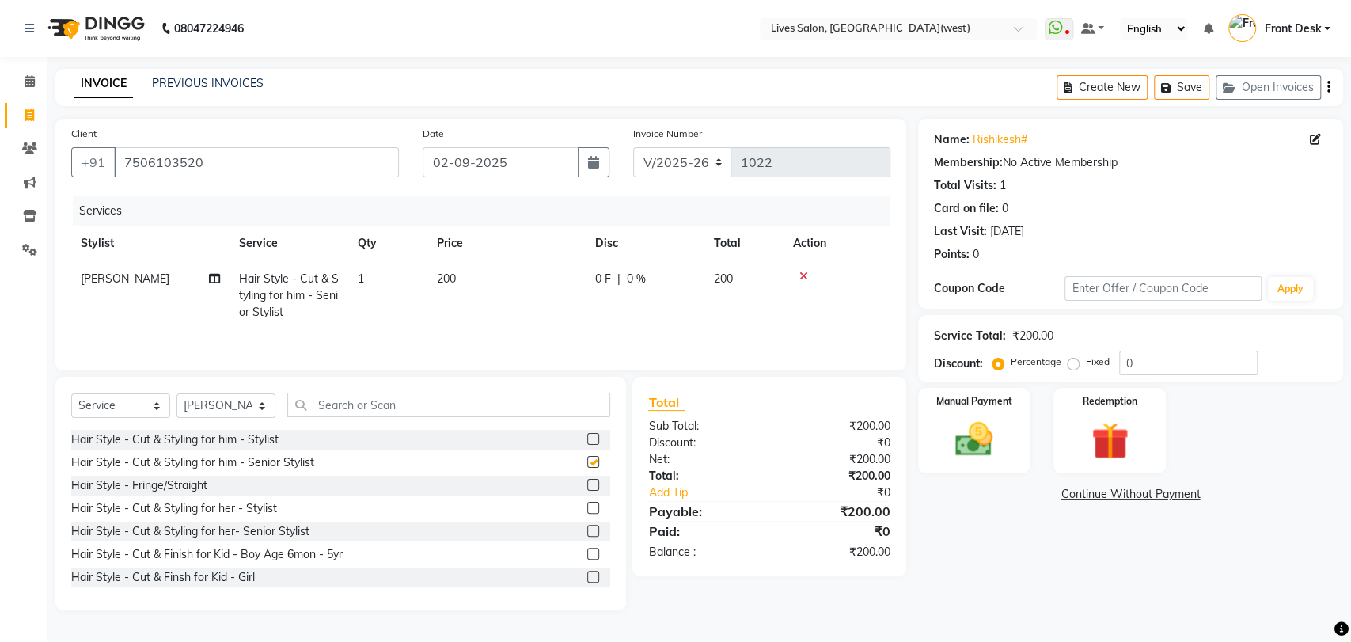
checkbox input "false"
click at [969, 430] on img at bounding box center [974, 439] width 63 height 44
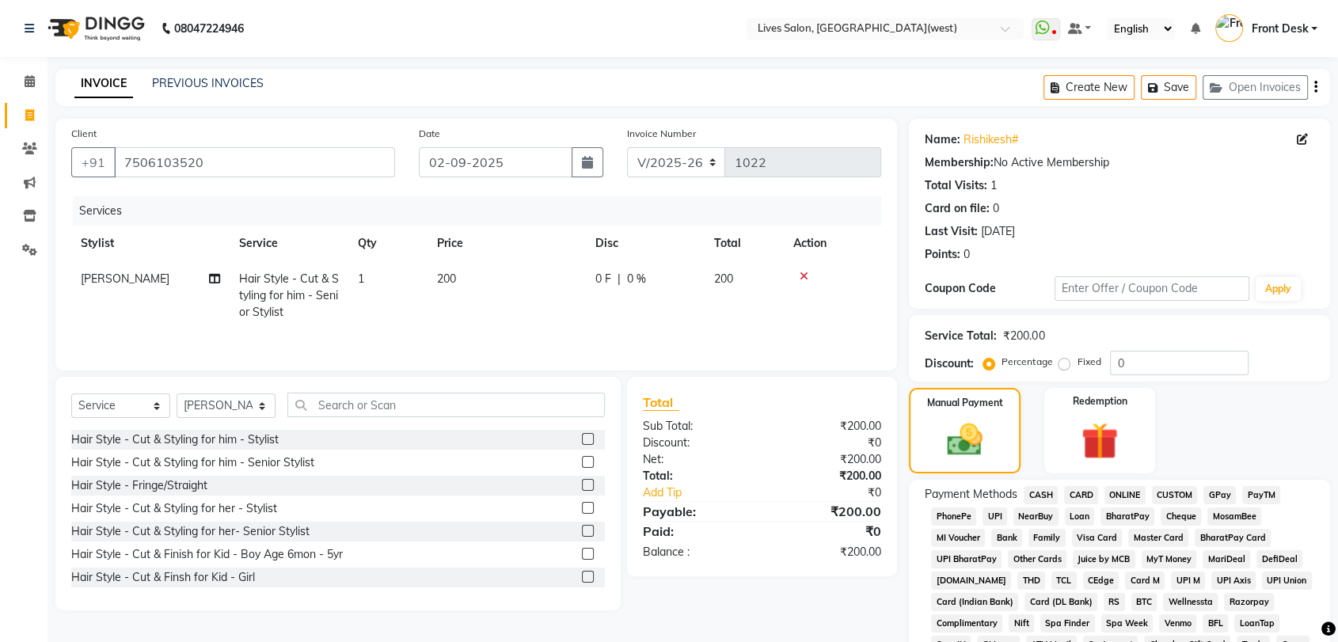
click at [1221, 494] on span "GPay" at bounding box center [1219, 495] width 32 height 18
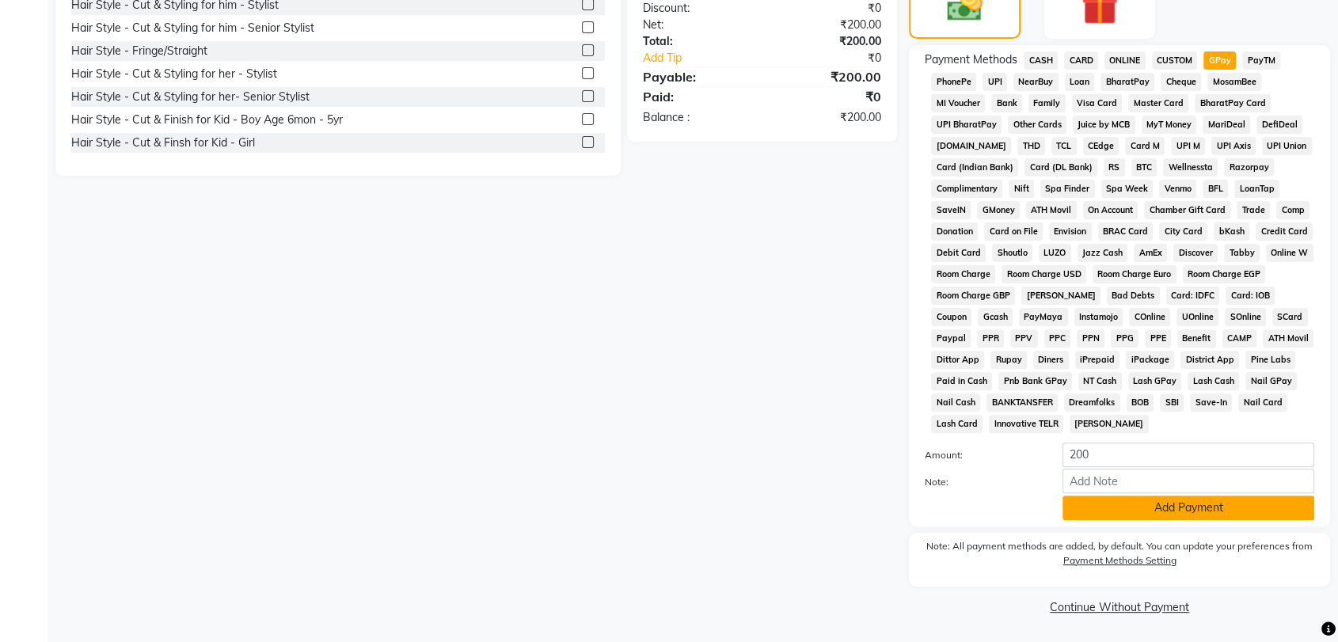
click at [1204, 503] on button "Add Payment" at bounding box center [1188, 508] width 252 height 25
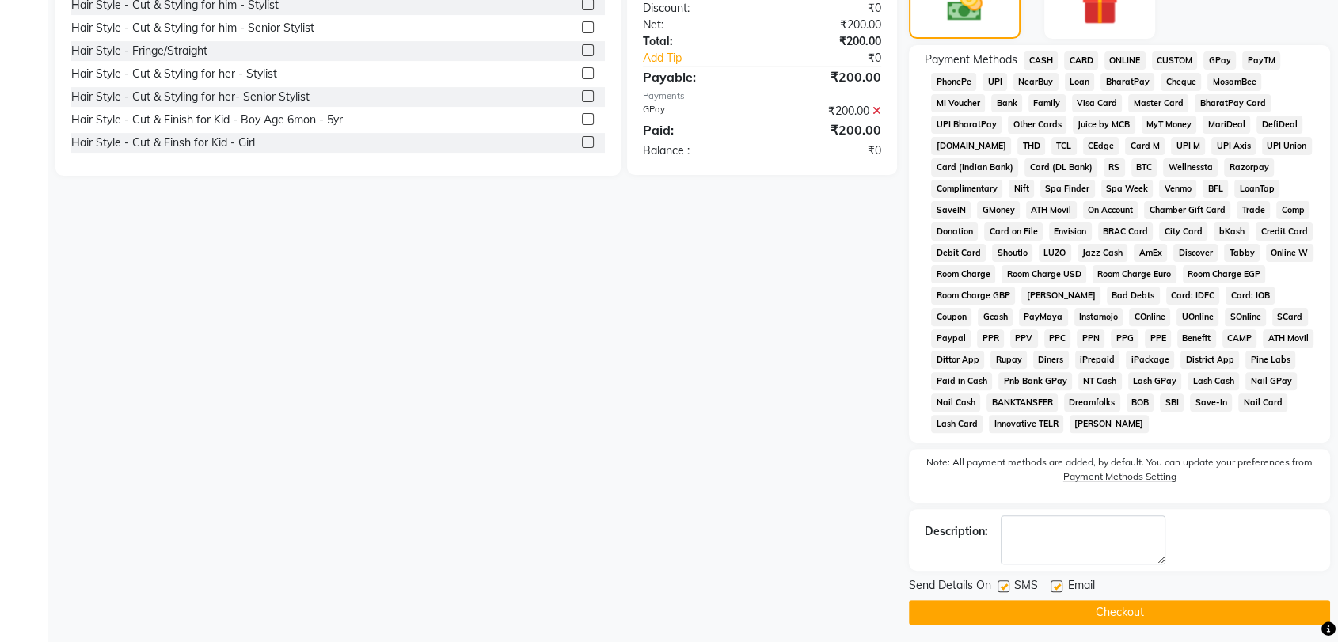
click at [1141, 617] on button "Checkout" at bounding box center [1119, 612] width 421 height 25
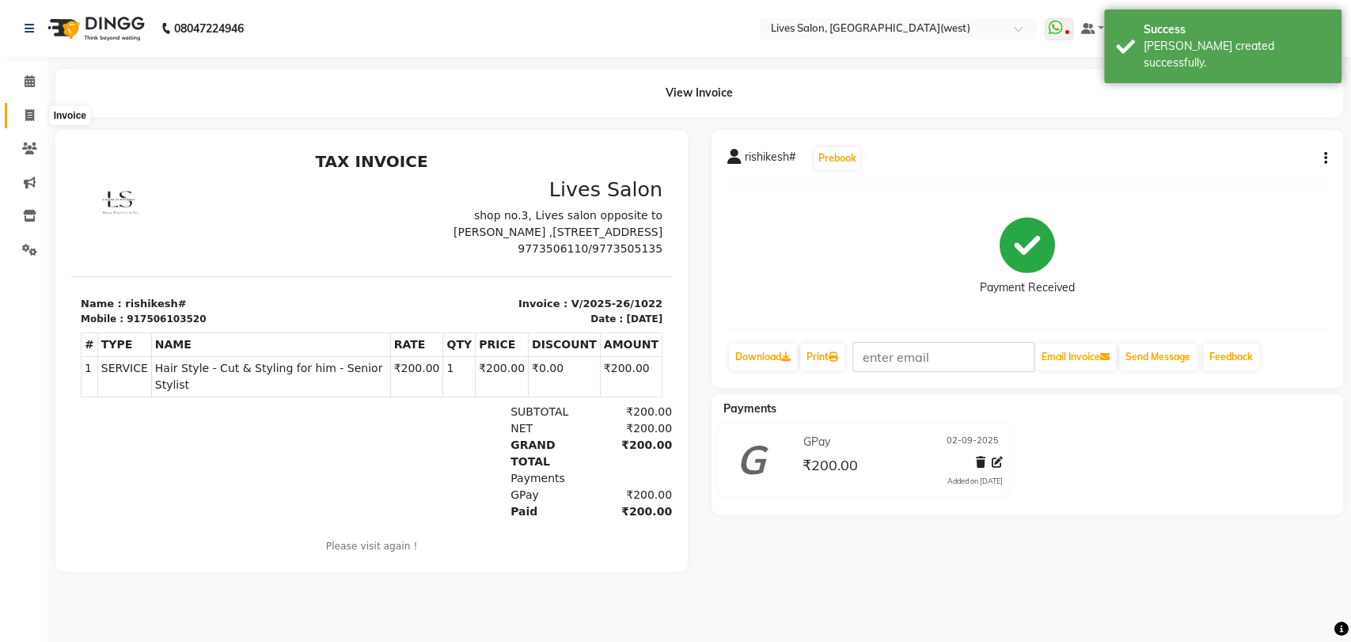
click at [21, 109] on span at bounding box center [30, 116] width 28 height 18
select select "service"
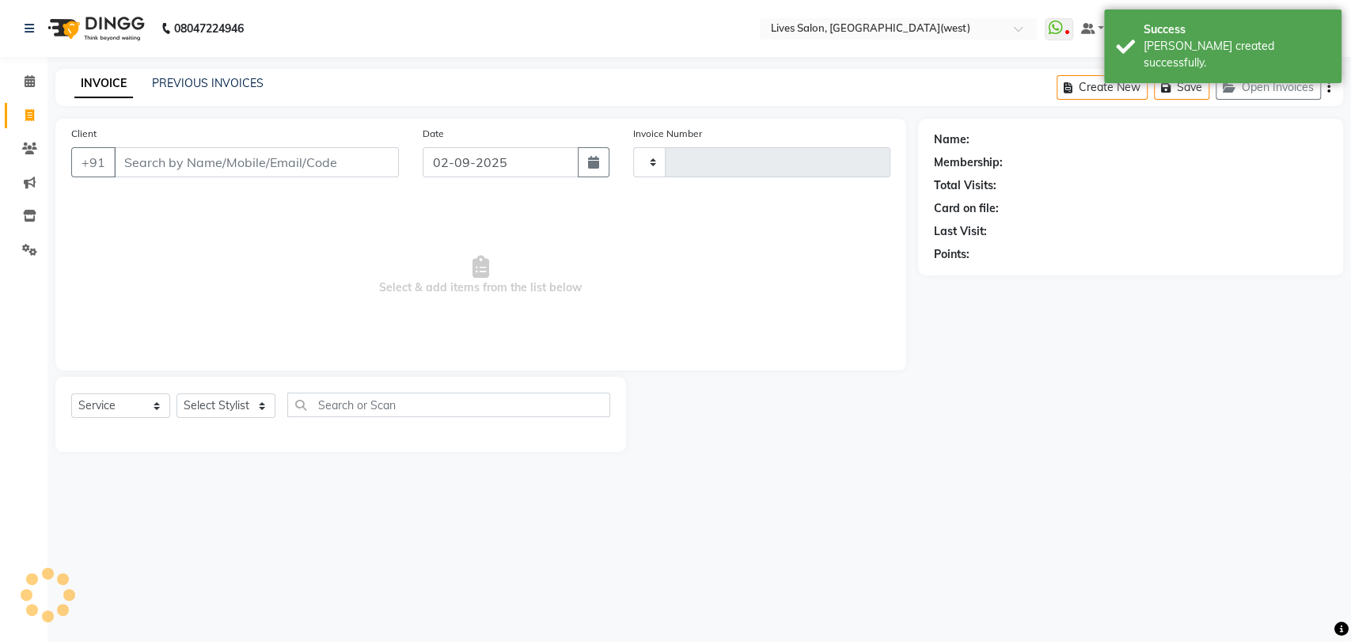
type input "1023"
select select "4342"
